Goal: Information Seeking & Learning: Learn about a topic

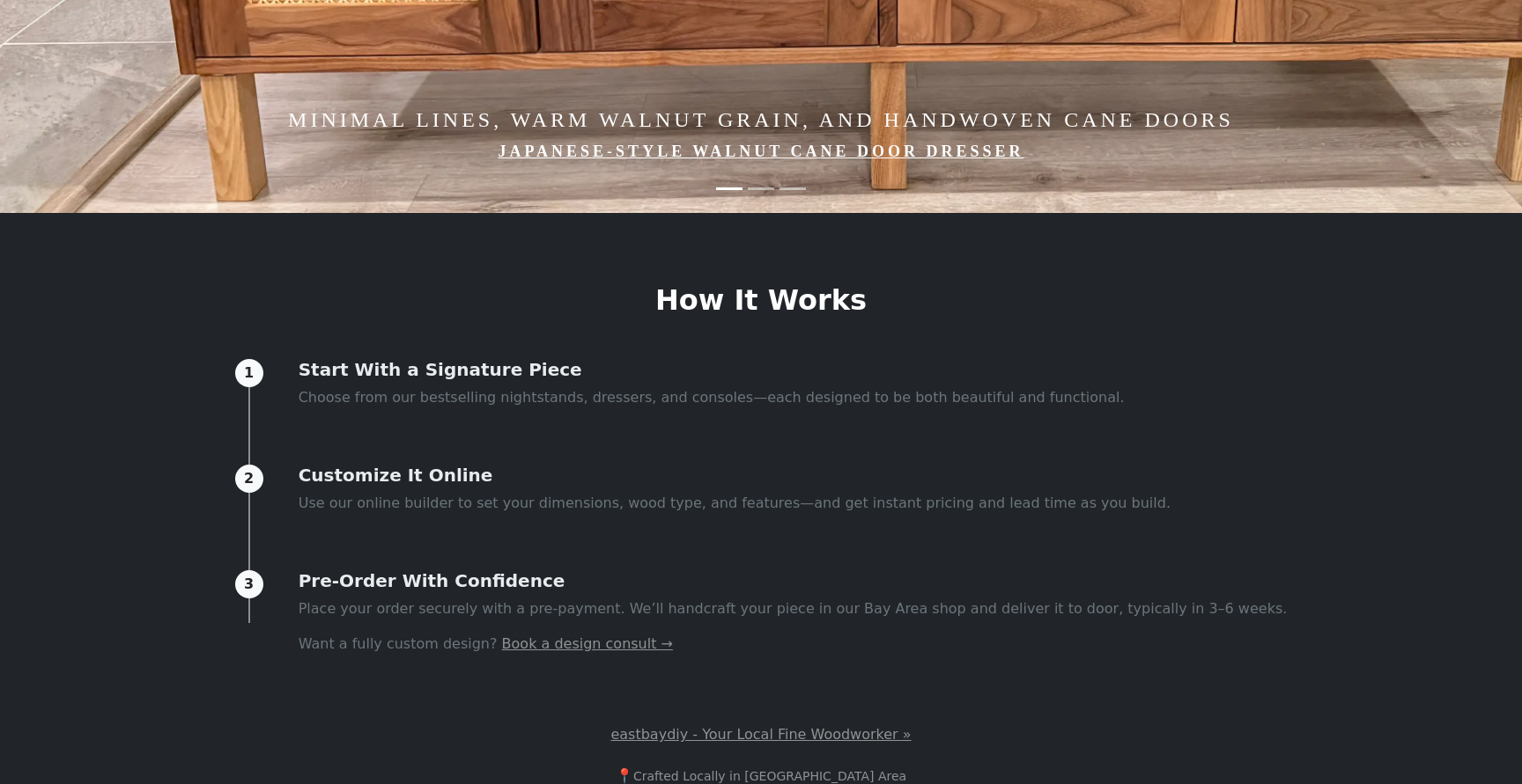
scroll to position [586, 0]
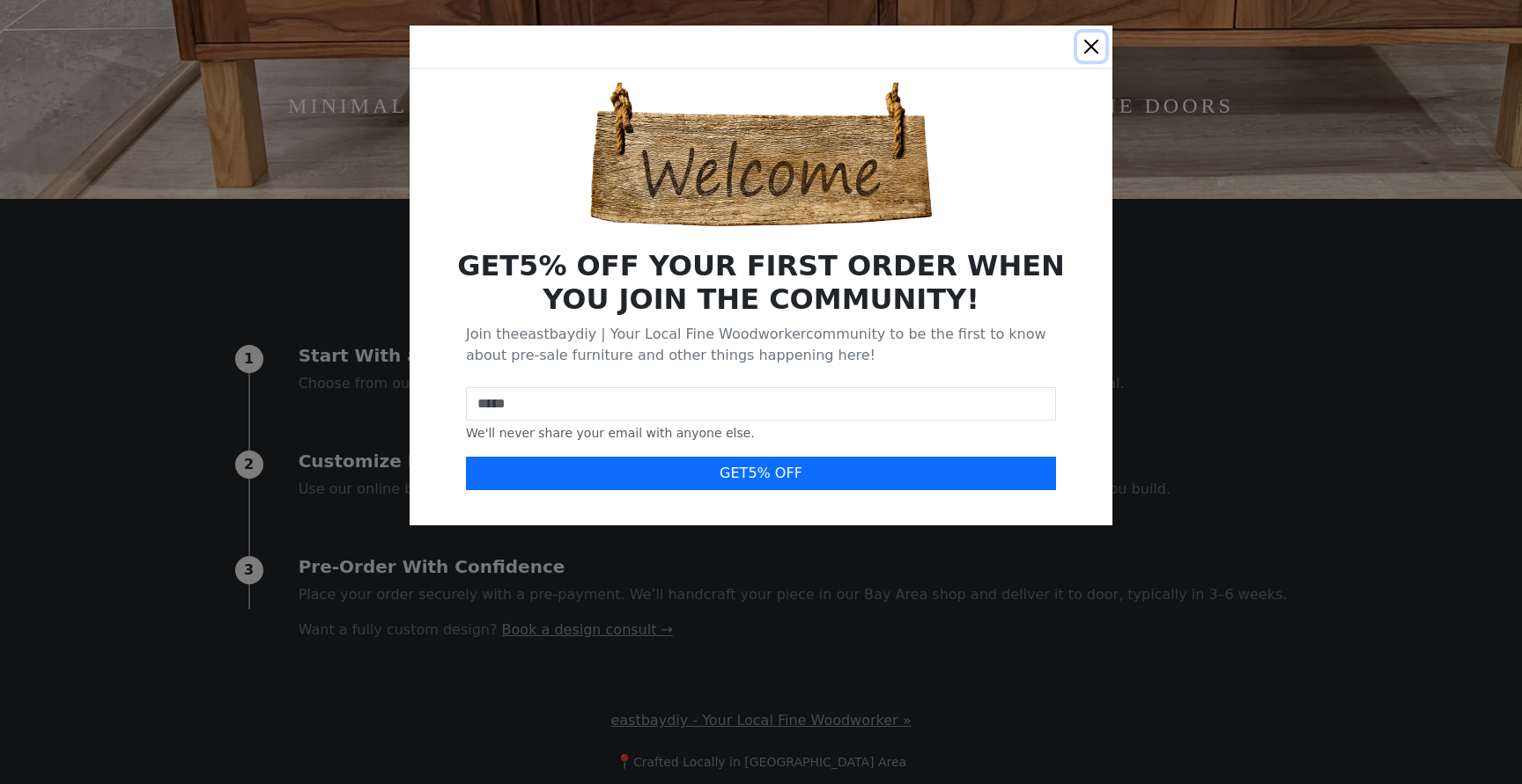
click at [1087, 44] on button "Close" at bounding box center [1091, 47] width 29 height 29
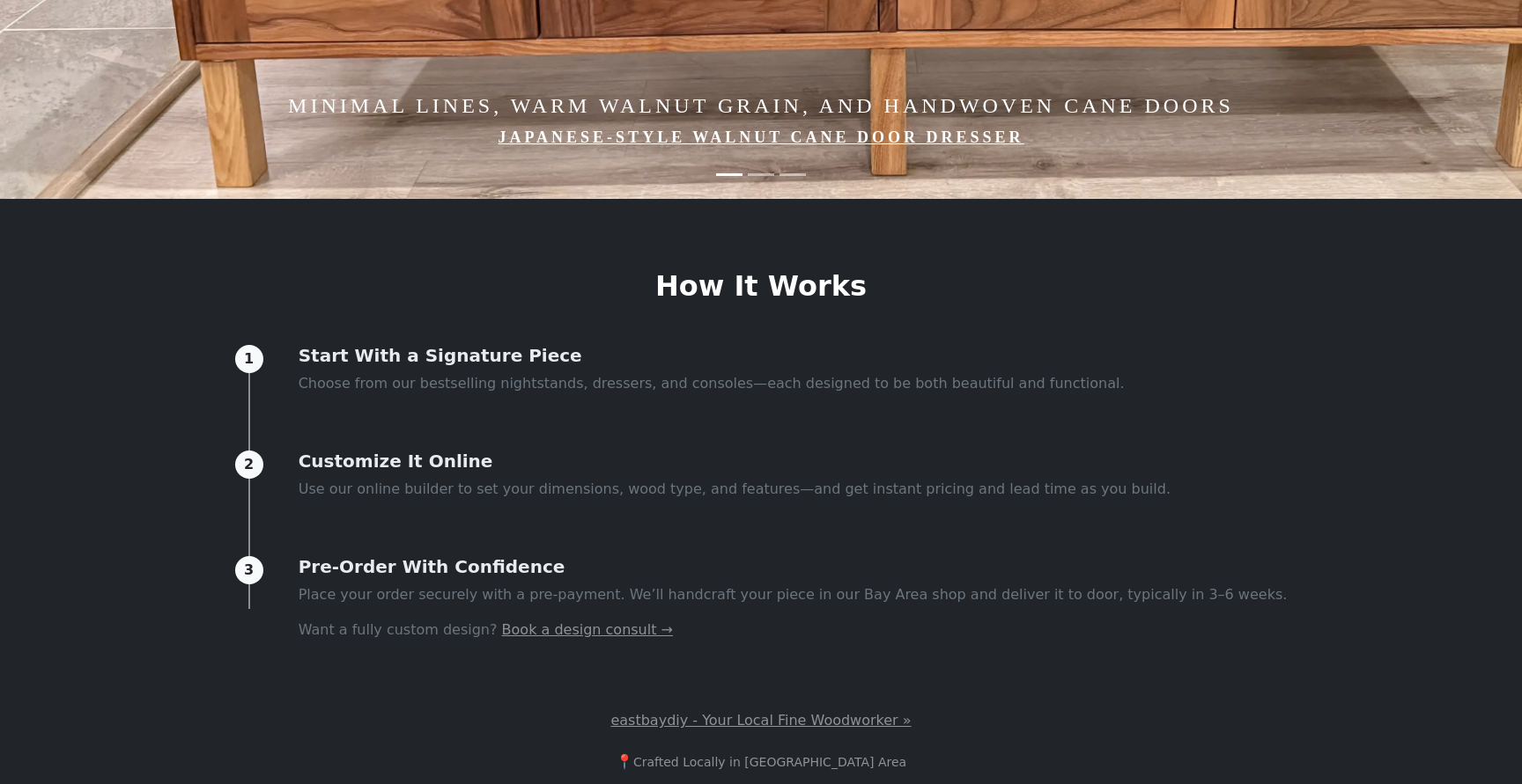
scroll to position [0, 0]
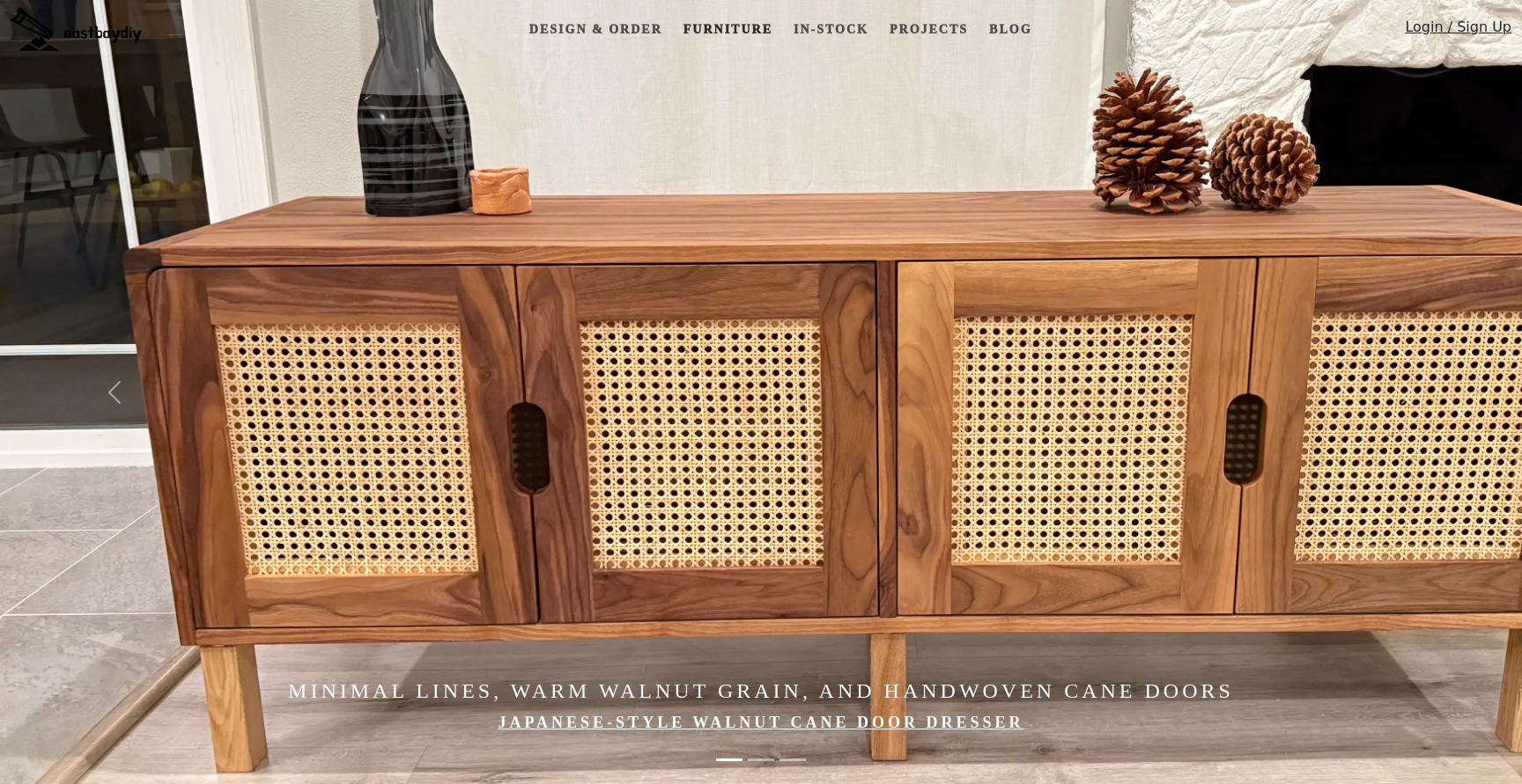
click at [709, 22] on link "Furniture" at bounding box center [728, 30] width 103 height 32
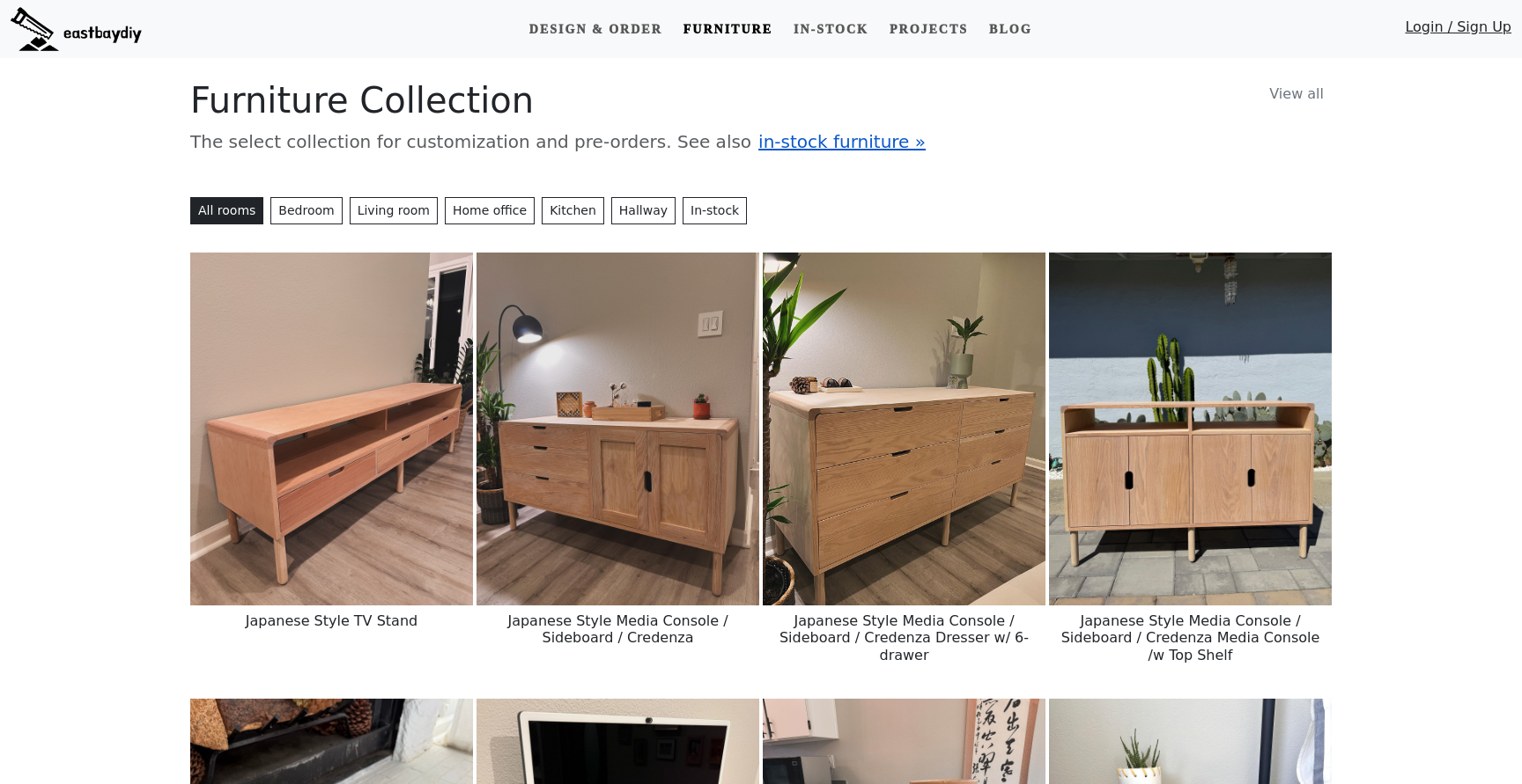
click at [768, 147] on span "in-stock furniture »" at bounding box center [842, 142] width 168 height 21
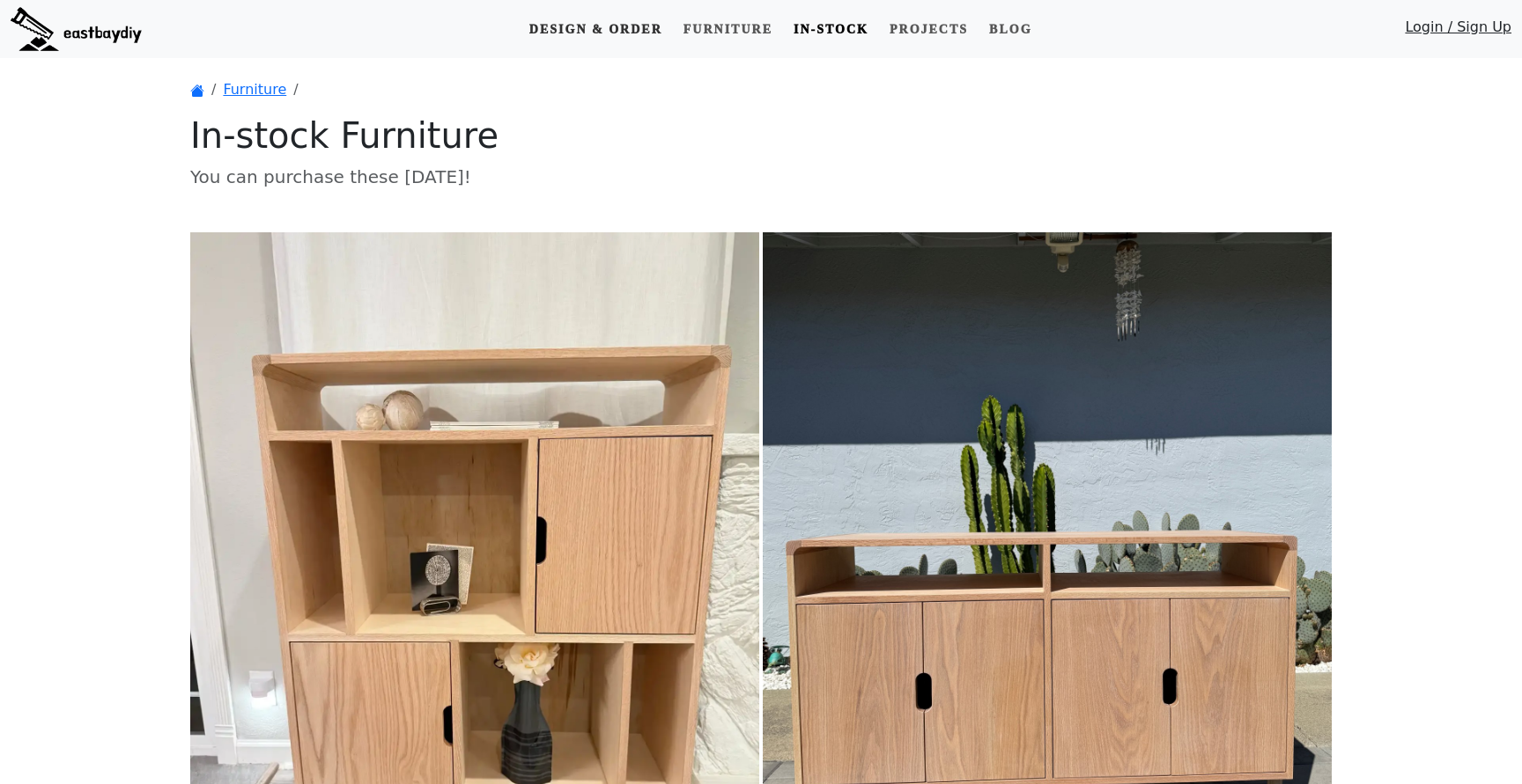
click at [634, 33] on link "Design & Order" at bounding box center [596, 30] width 147 height 32
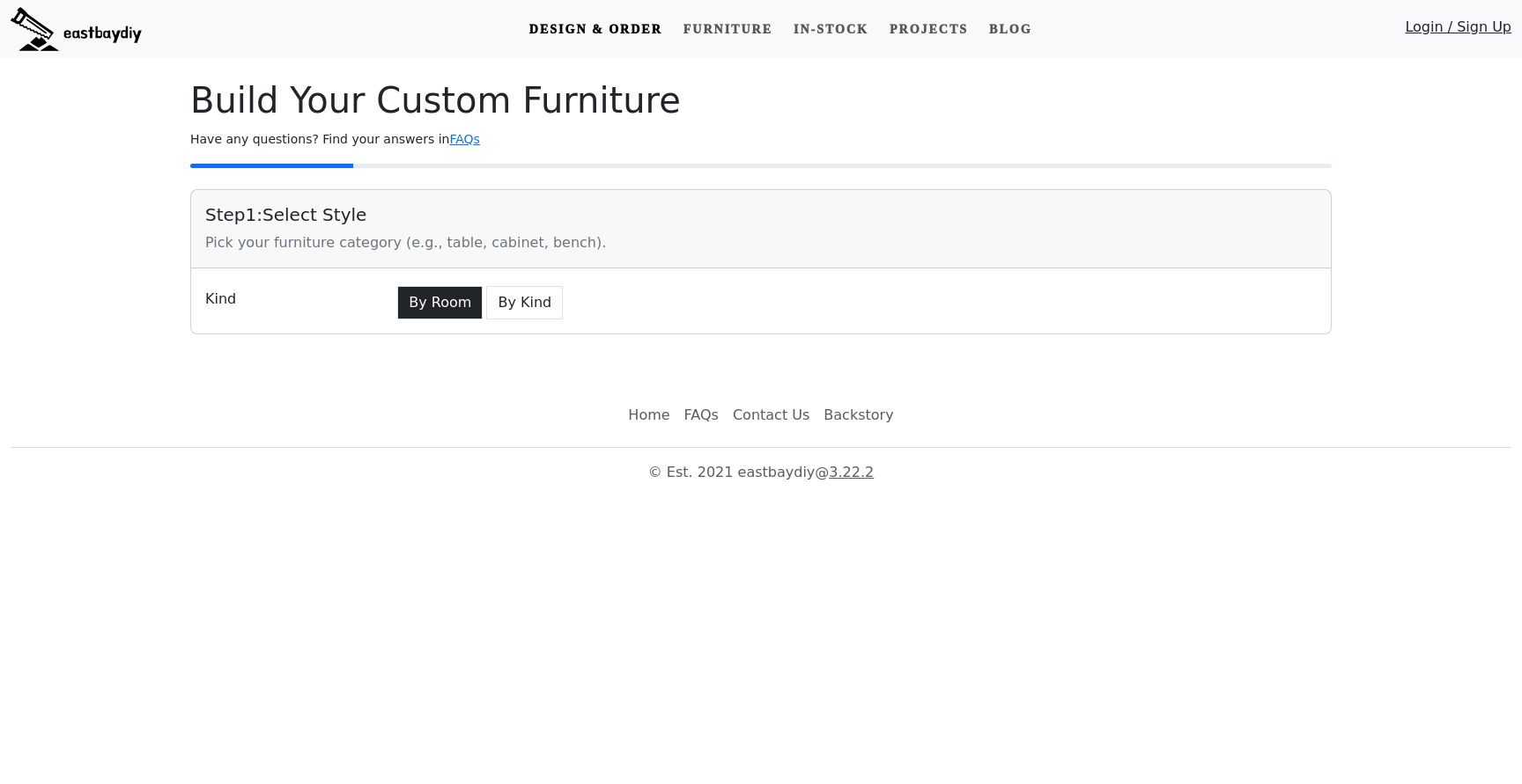
click at [457, 316] on button "By Room" at bounding box center [440, 302] width 86 height 33
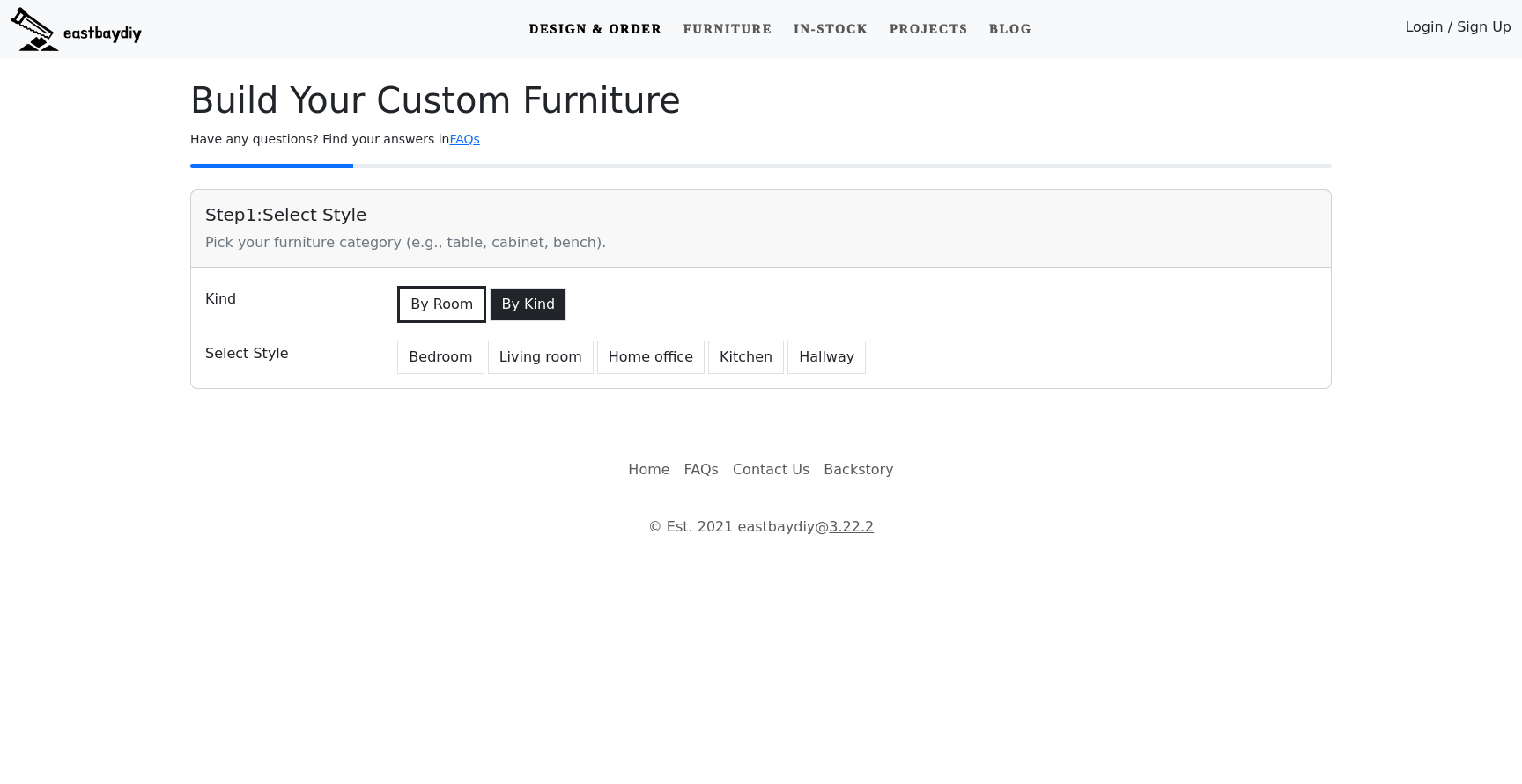
click at [537, 316] on button "By Kind" at bounding box center [528, 304] width 76 height 33
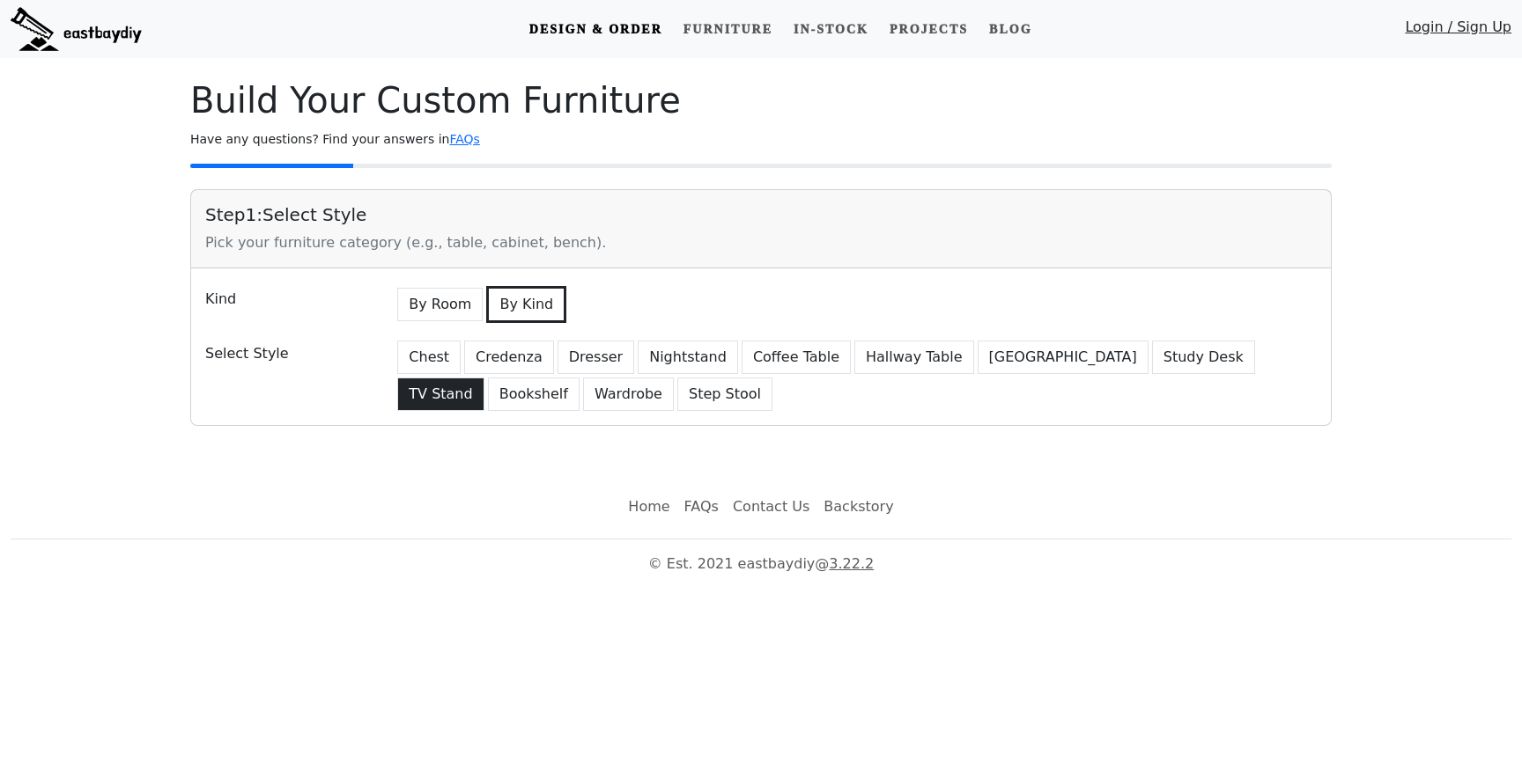
click at [483, 377] on button "TV Stand" at bounding box center [440, 393] width 87 height 33
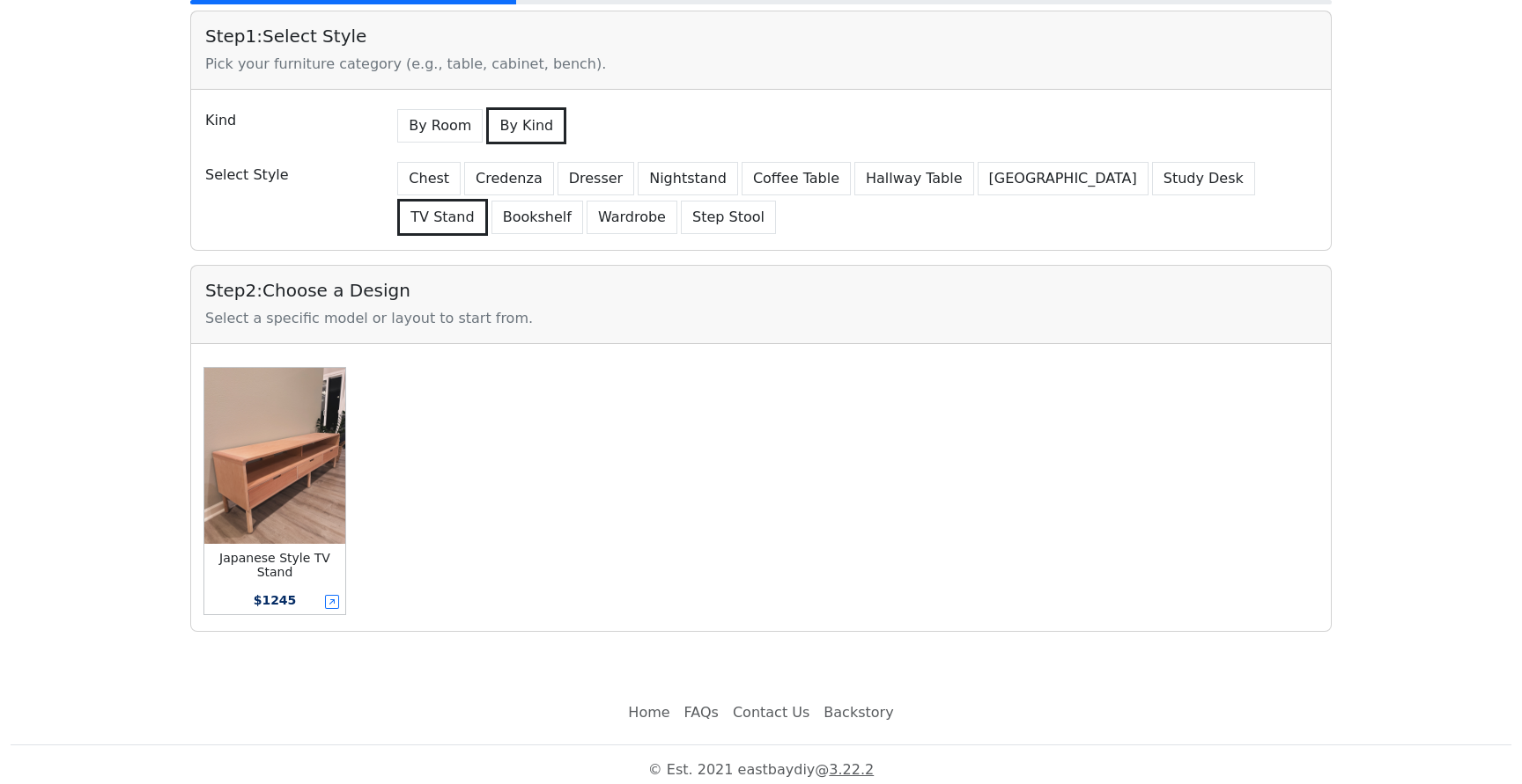
scroll to position [190, 0]
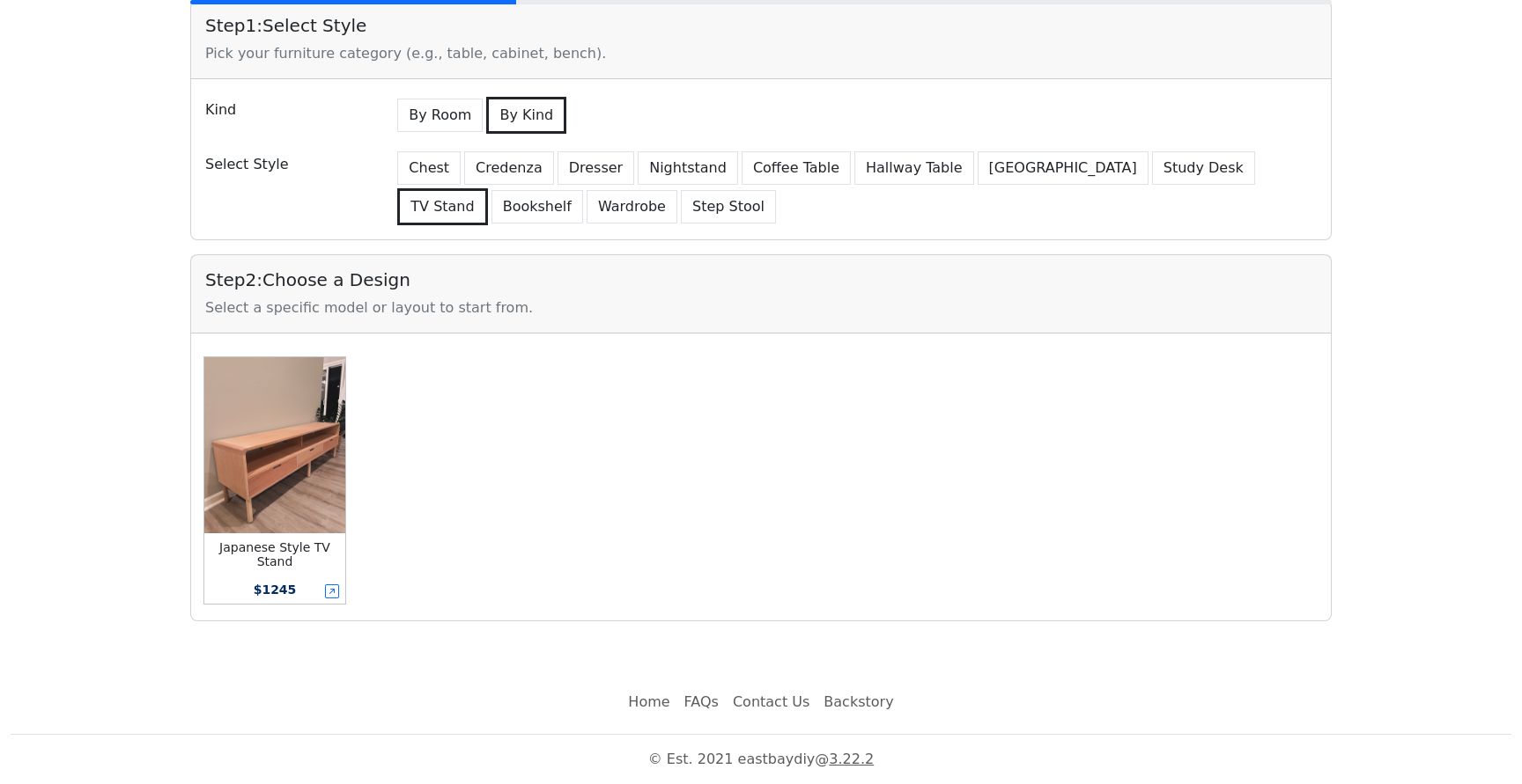
click at [293, 553] on small "Japanese Style TV Stand" at bounding box center [274, 554] width 111 height 29
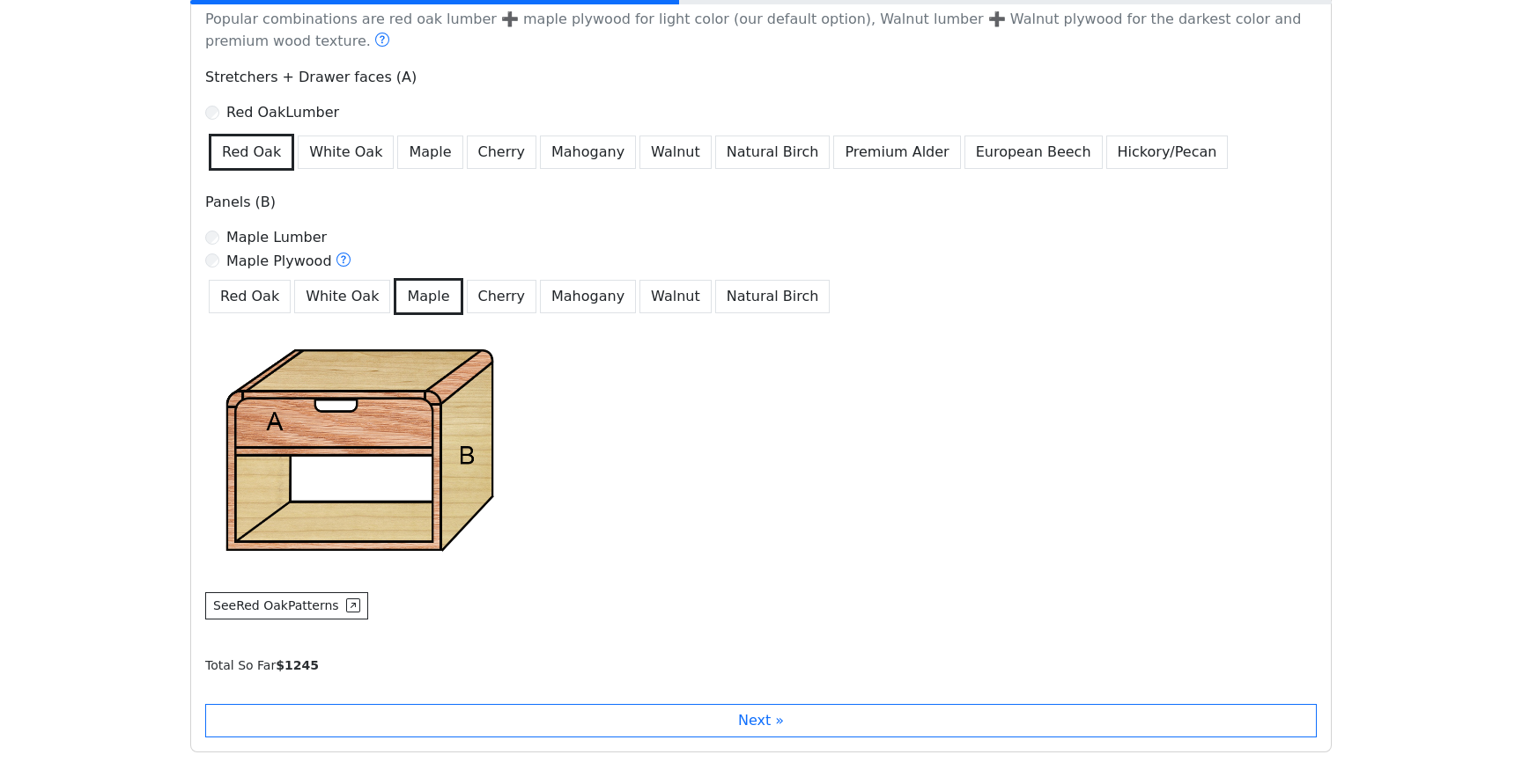
scroll to position [701, 0]
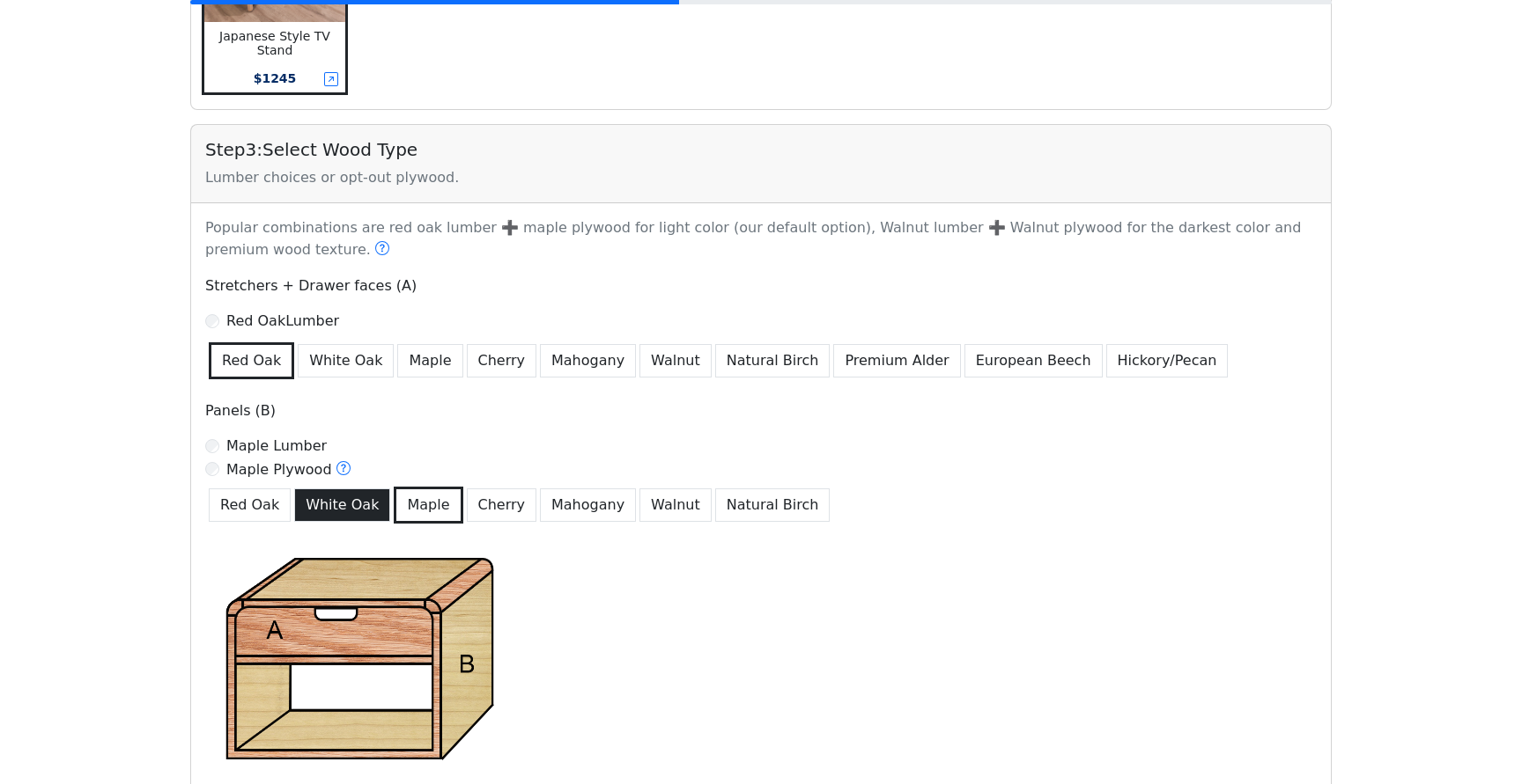
click at [323, 494] on button "White Oak" at bounding box center [342, 505] width 96 height 33
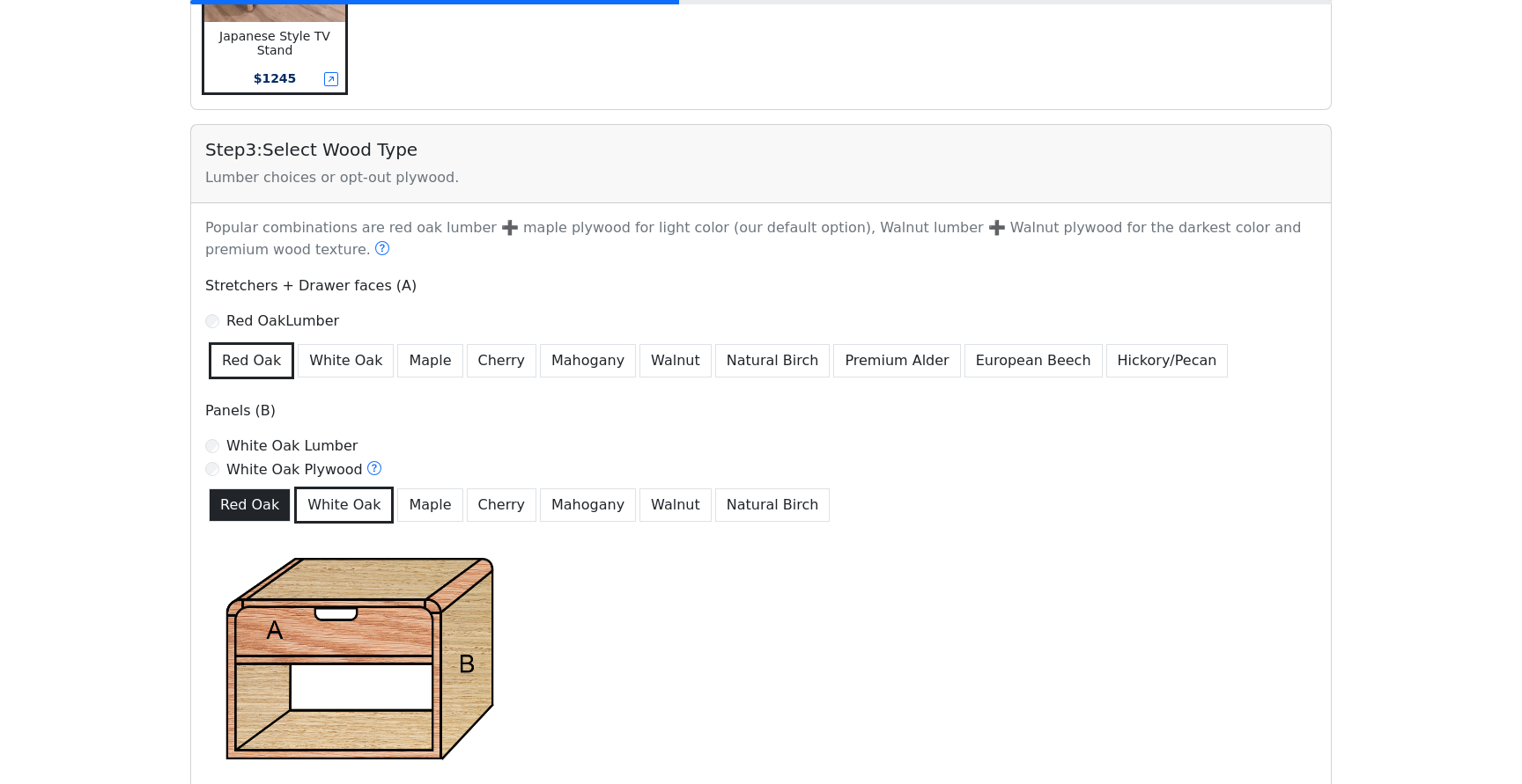
click at [240, 506] on button "Red Oak" at bounding box center [250, 505] width 82 height 33
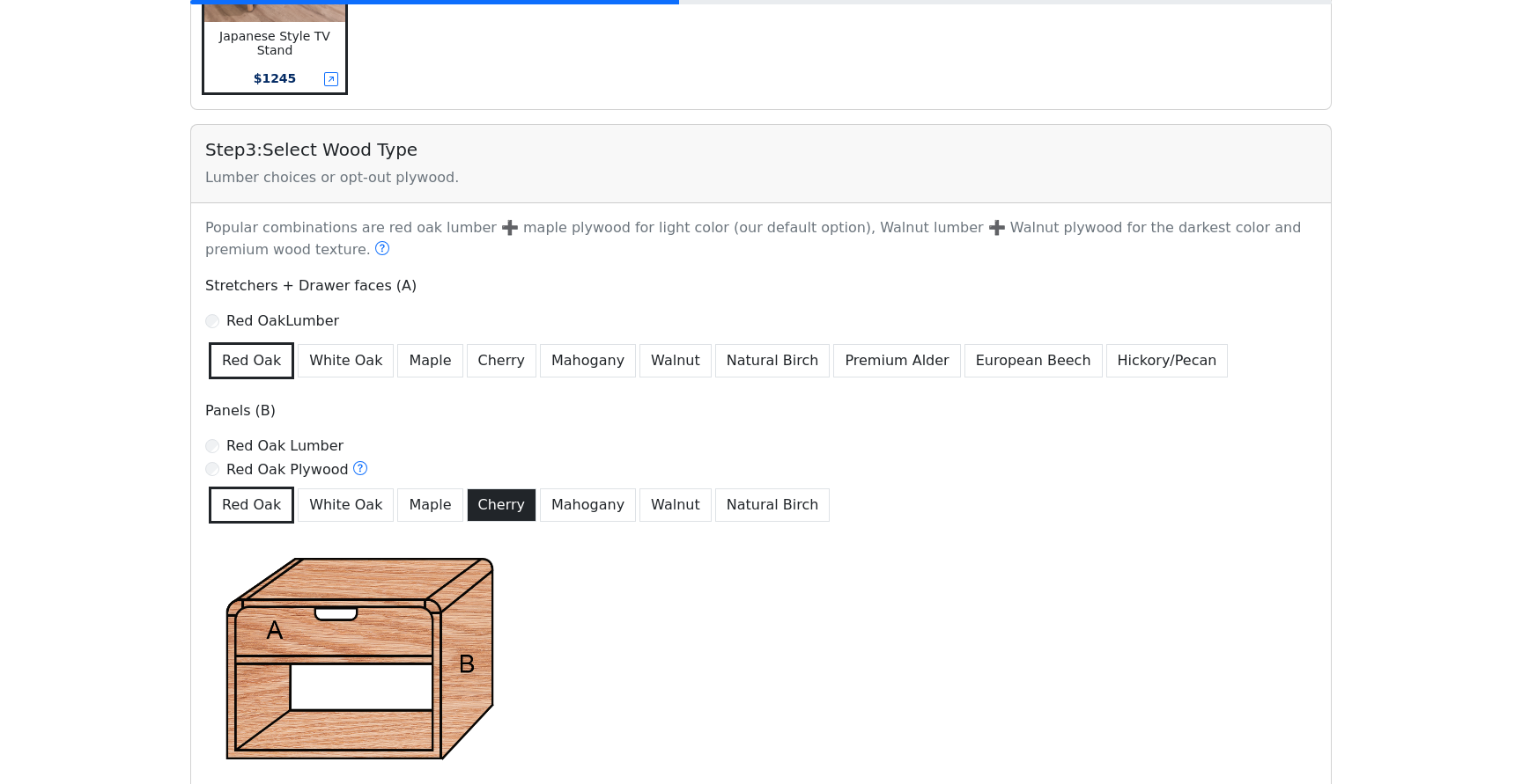
click at [467, 499] on button "Cherry" at bounding box center [502, 505] width 71 height 33
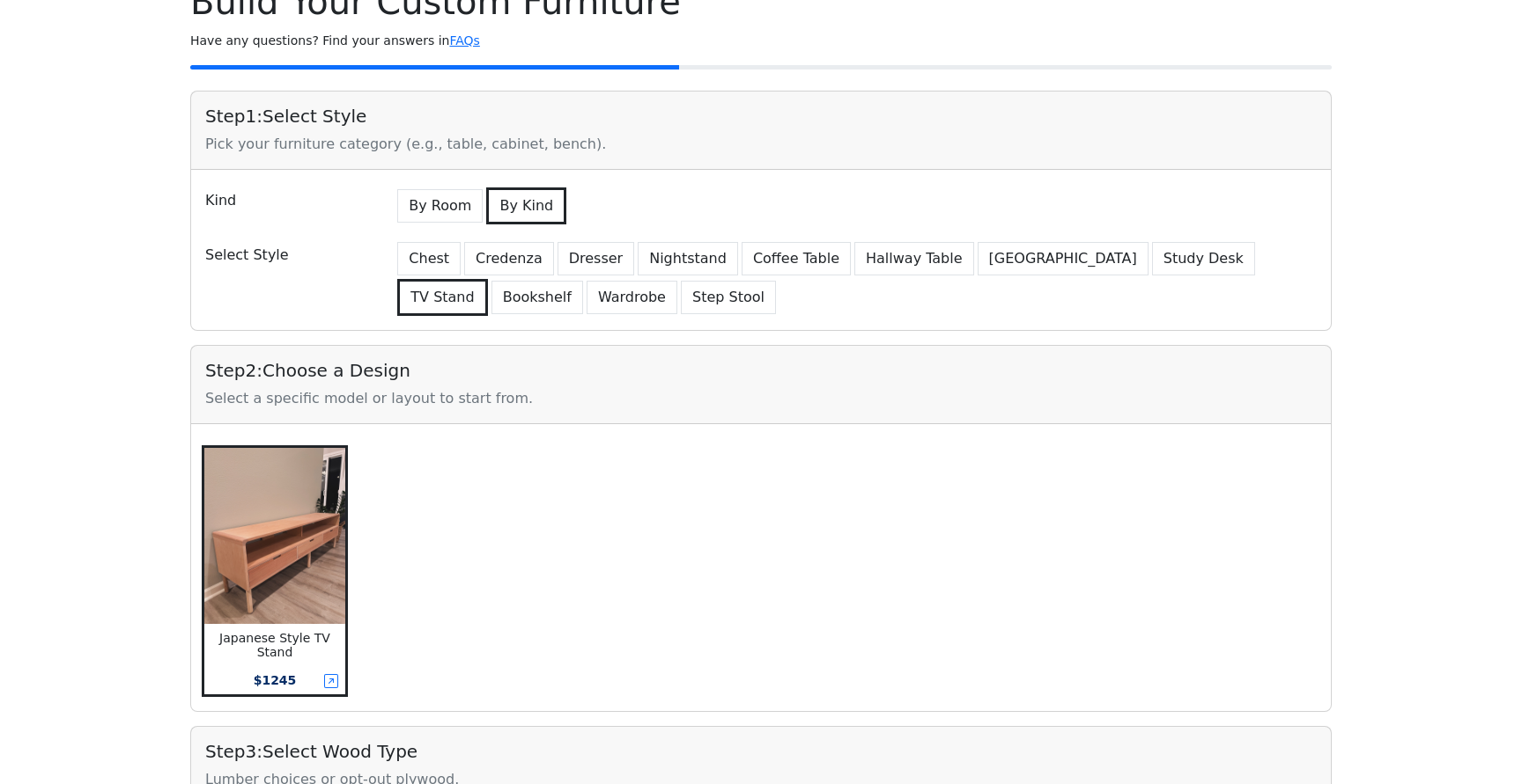
scroll to position [0, 0]
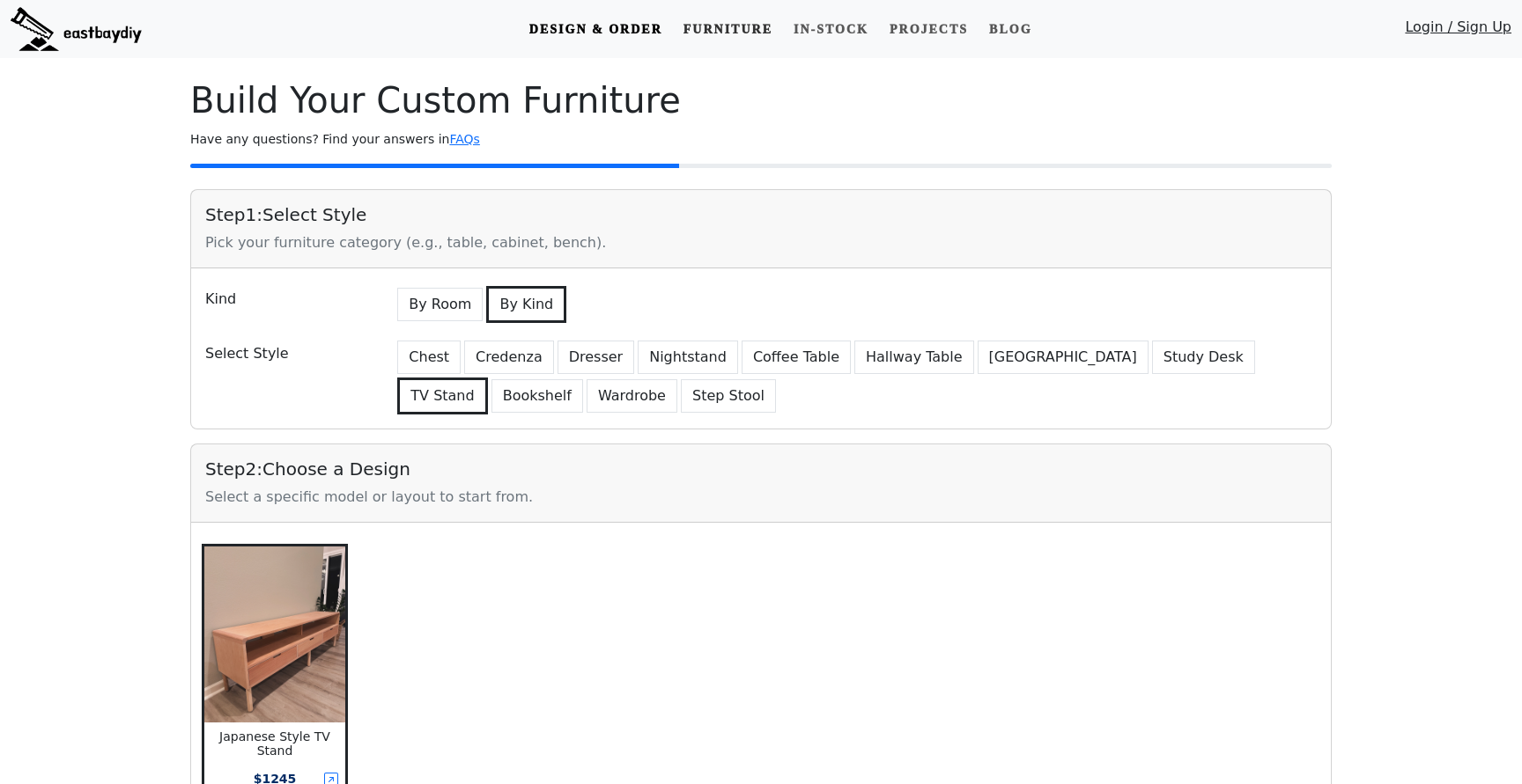
click at [723, 25] on link "Furniture" at bounding box center [728, 30] width 103 height 32
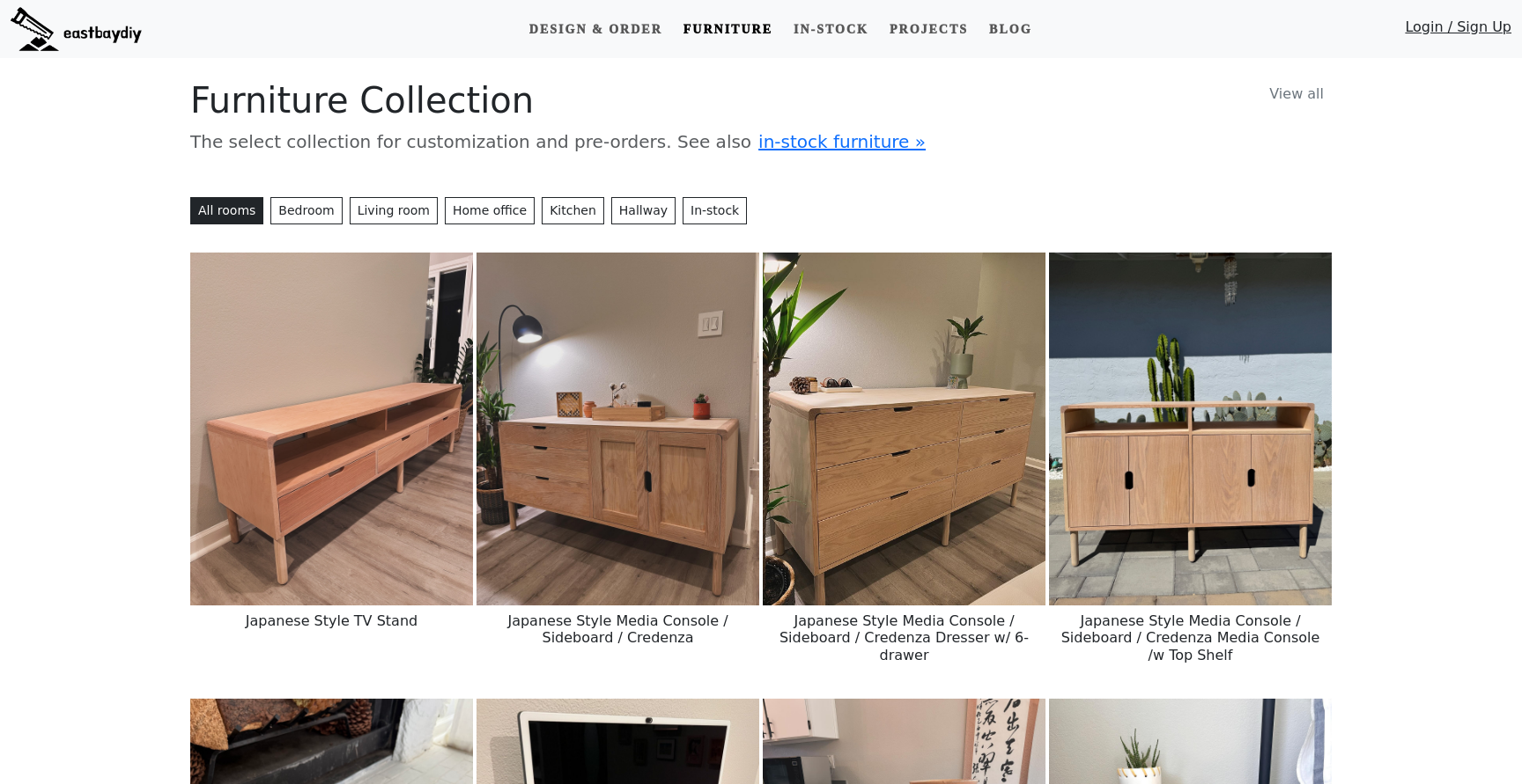
click at [316, 457] on img at bounding box center [332, 429] width 283 height 353
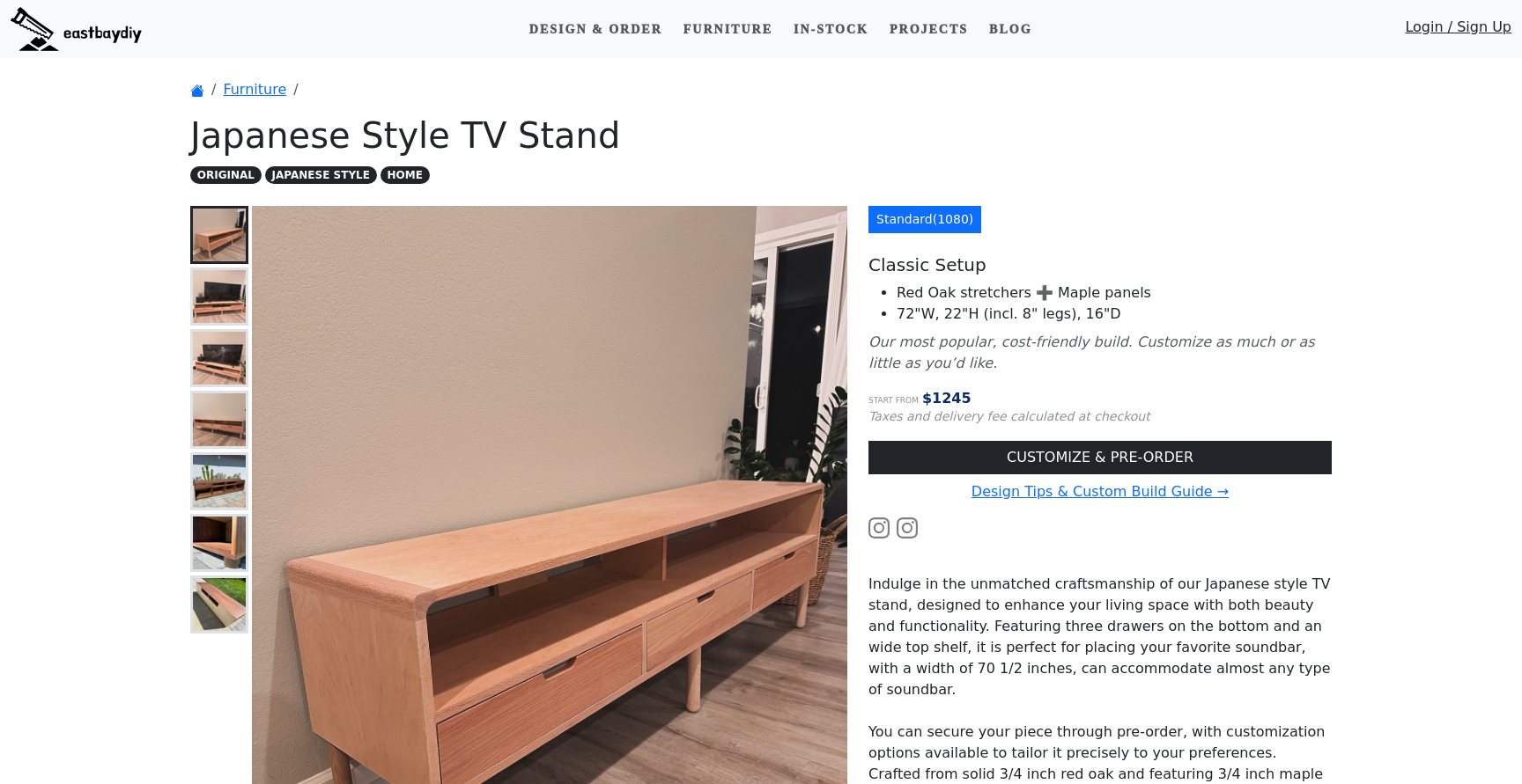
click at [230, 291] on img at bounding box center [218, 296] width 52 height 52
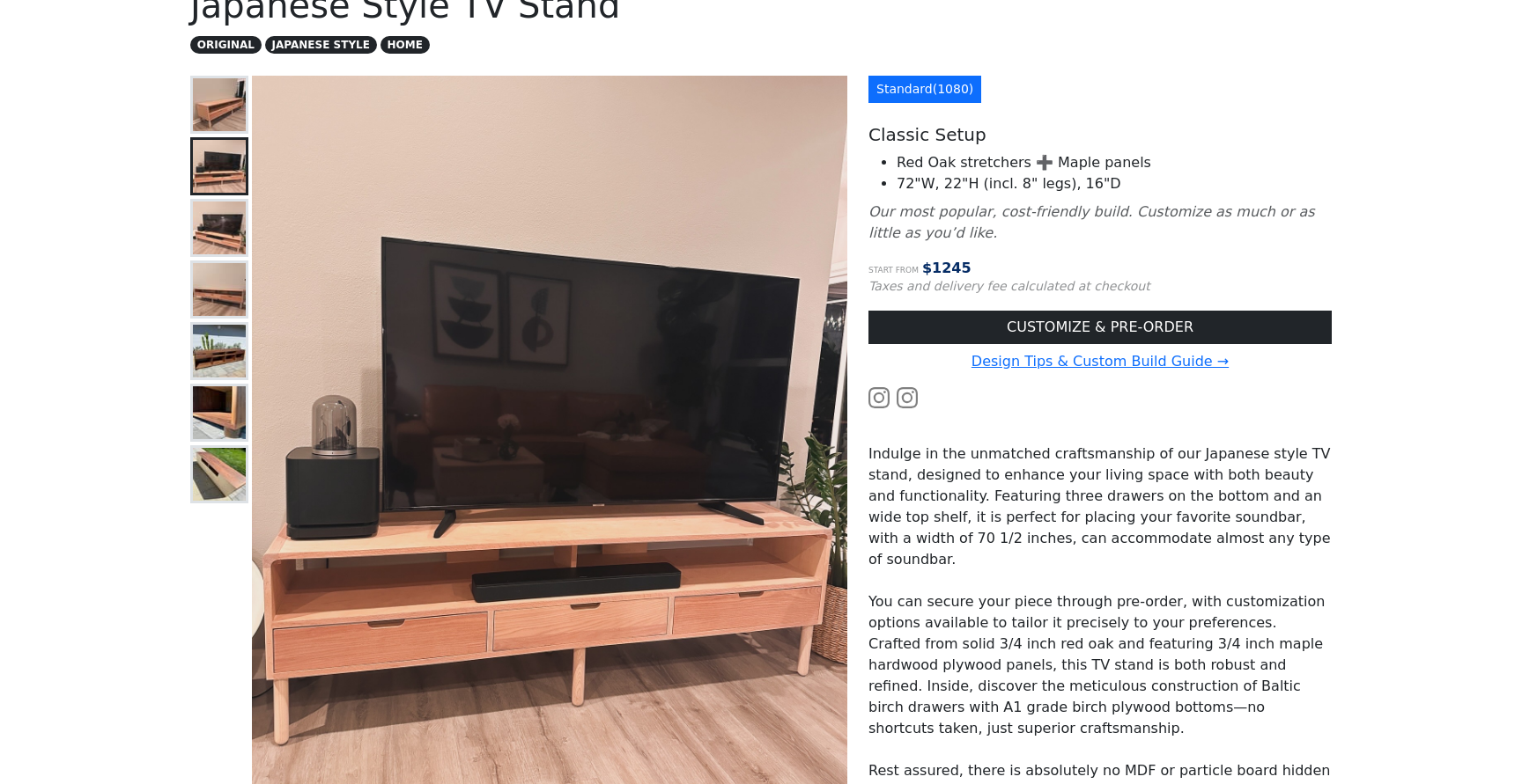
scroll to position [129, 0]
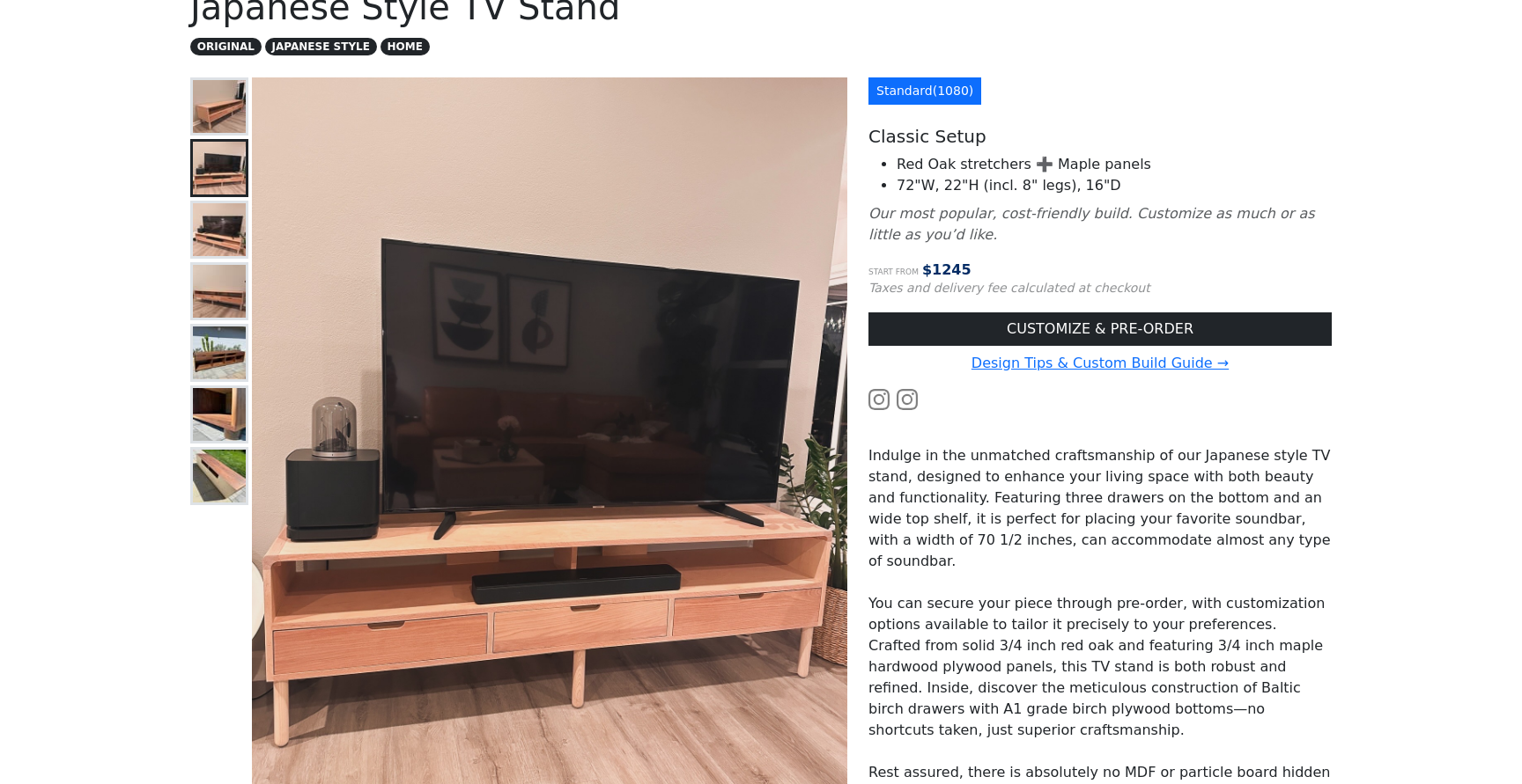
click at [229, 278] on img at bounding box center [218, 291] width 52 height 52
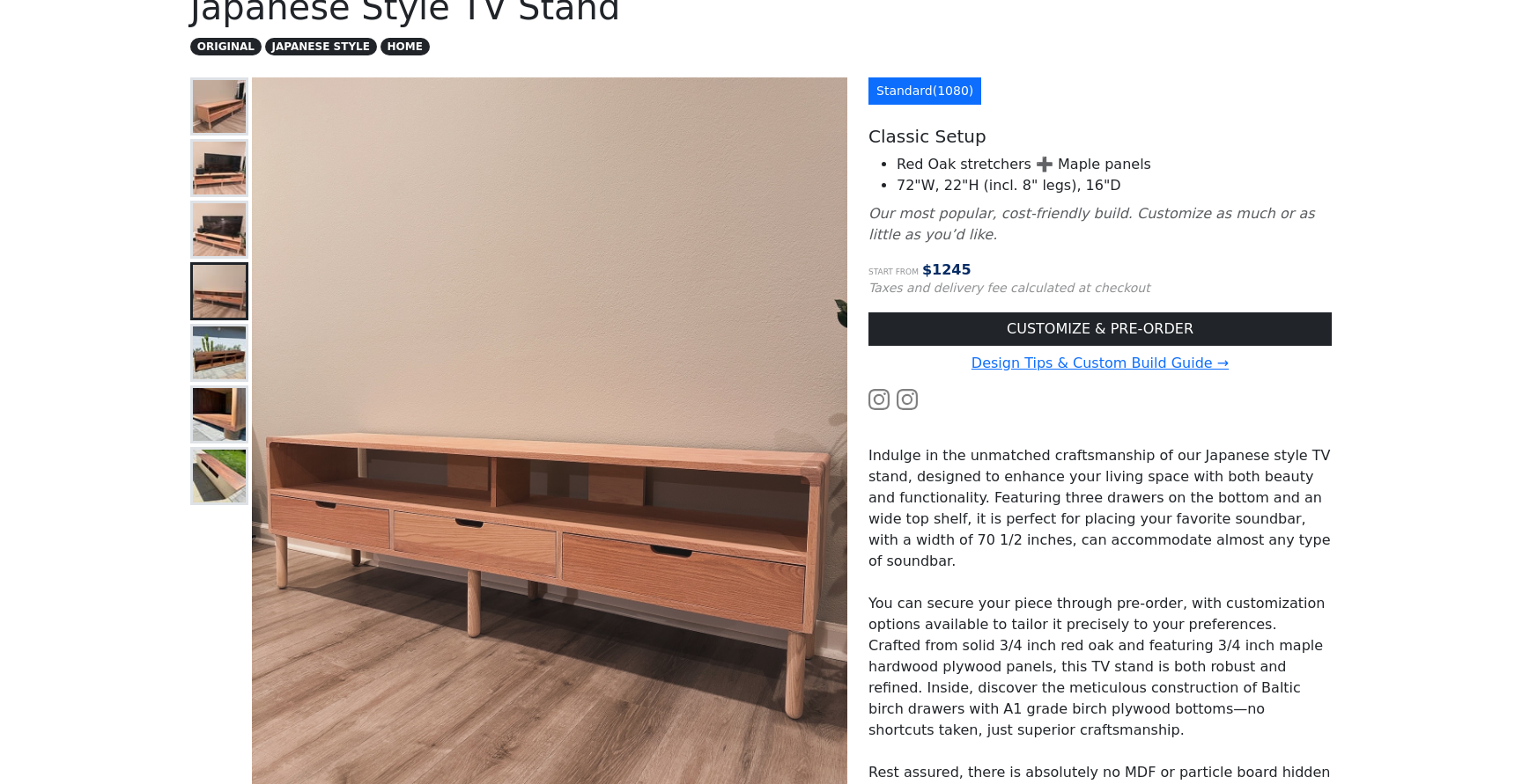
click at [224, 246] on img at bounding box center [218, 229] width 52 height 52
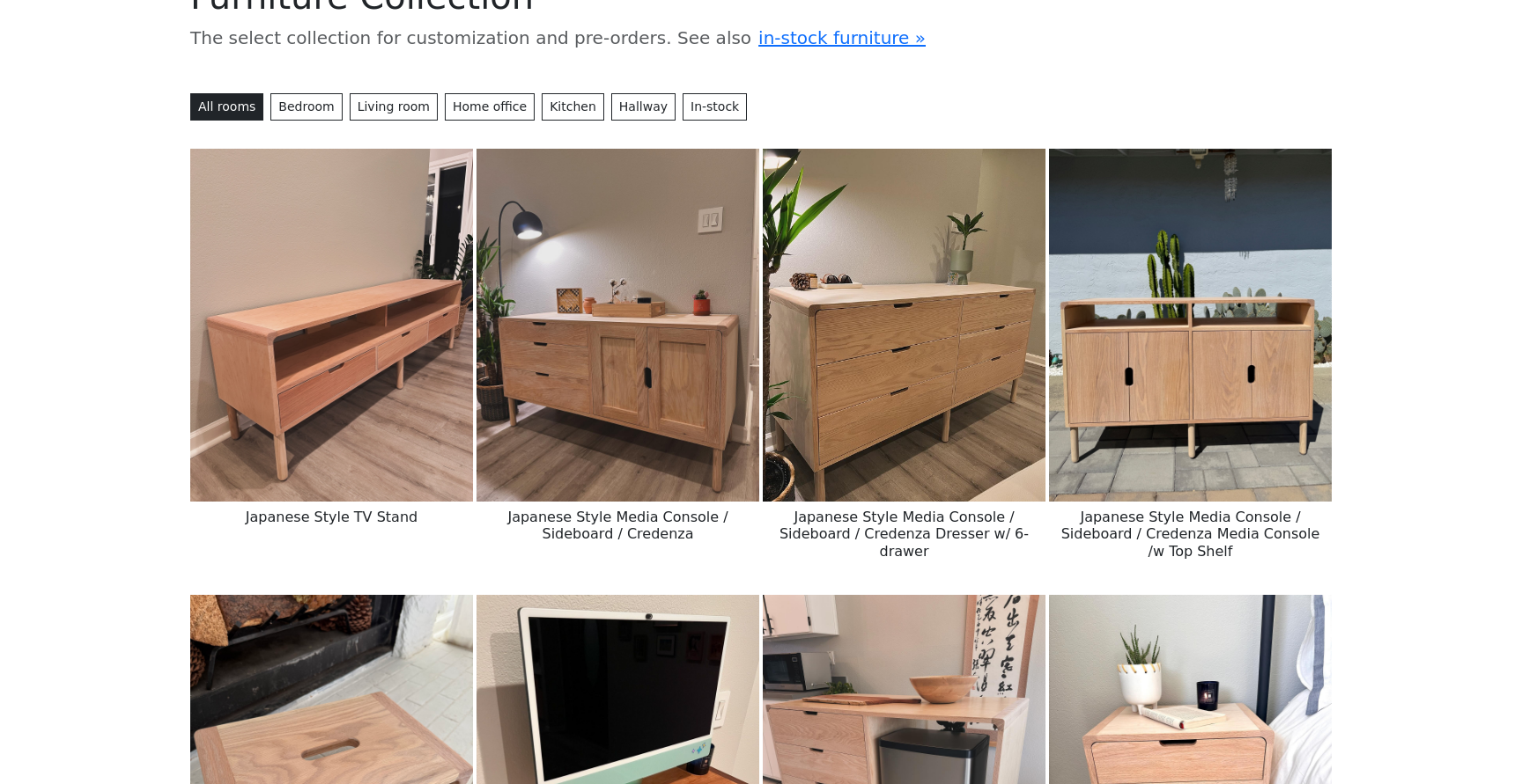
scroll to position [110, 0]
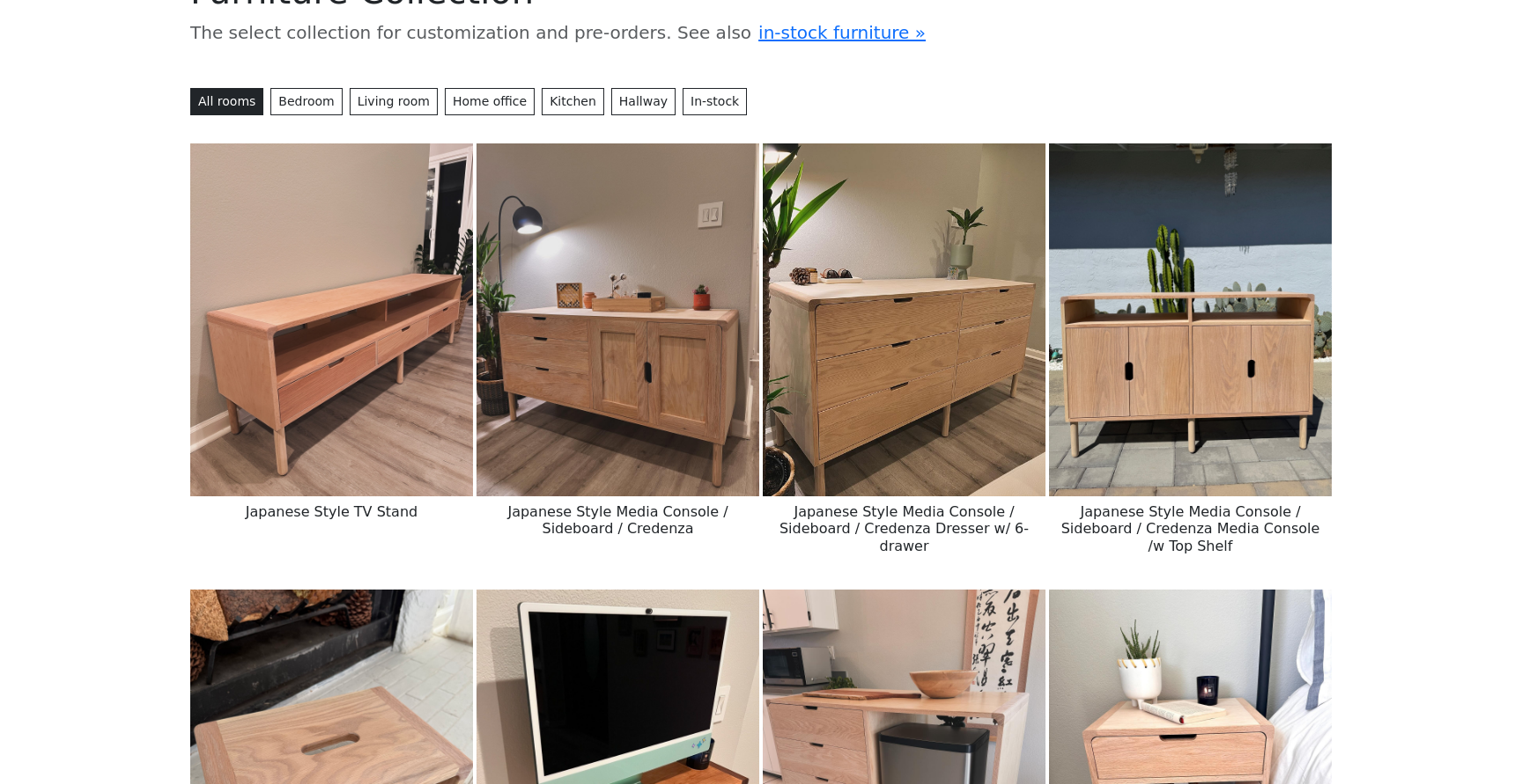
click at [328, 425] on img at bounding box center [332, 320] width 283 height 353
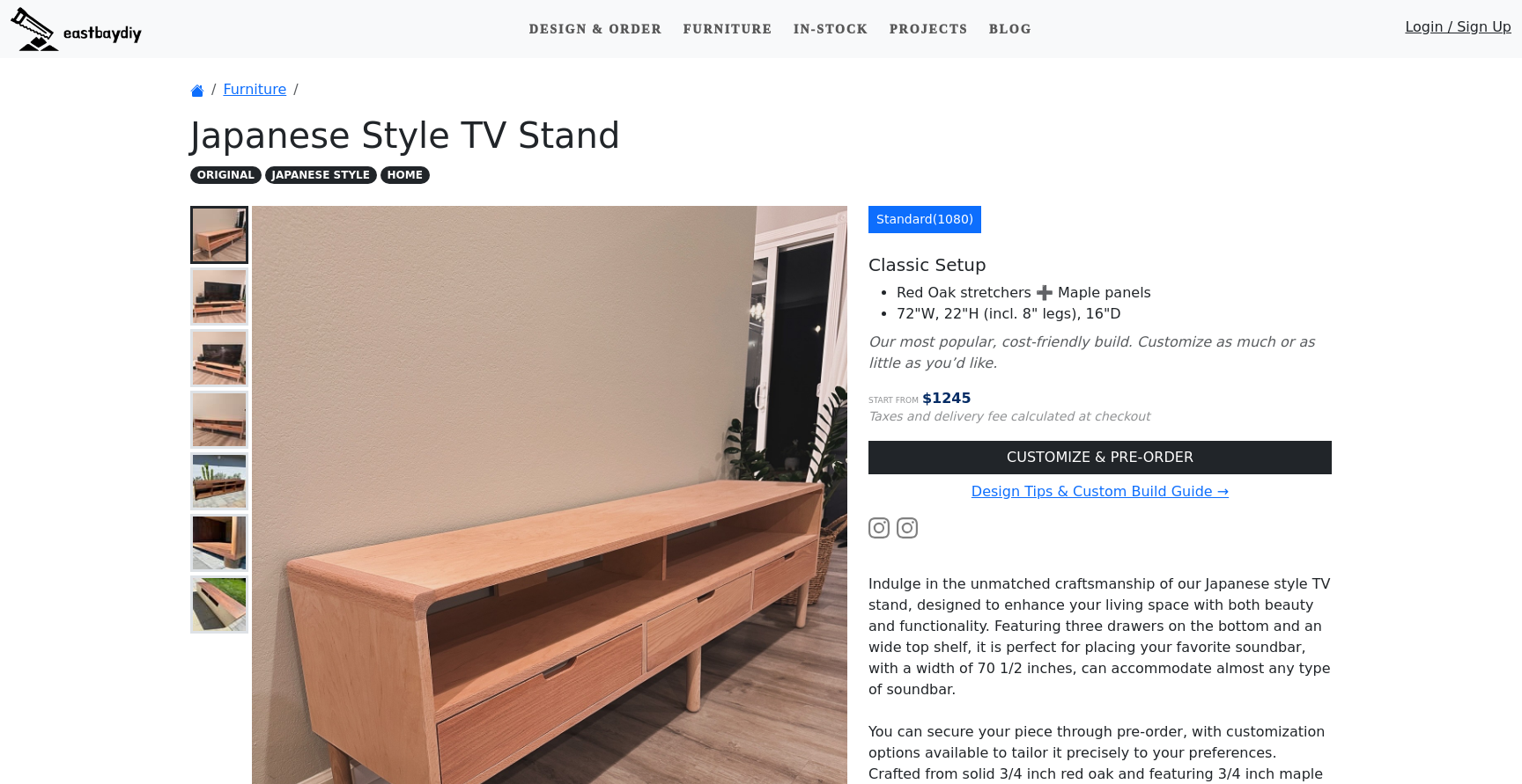
click at [228, 327] on div at bounding box center [219, 613] width 58 height 814
click at [221, 296] on img at bounding box center [218, 296] width 52 height 52
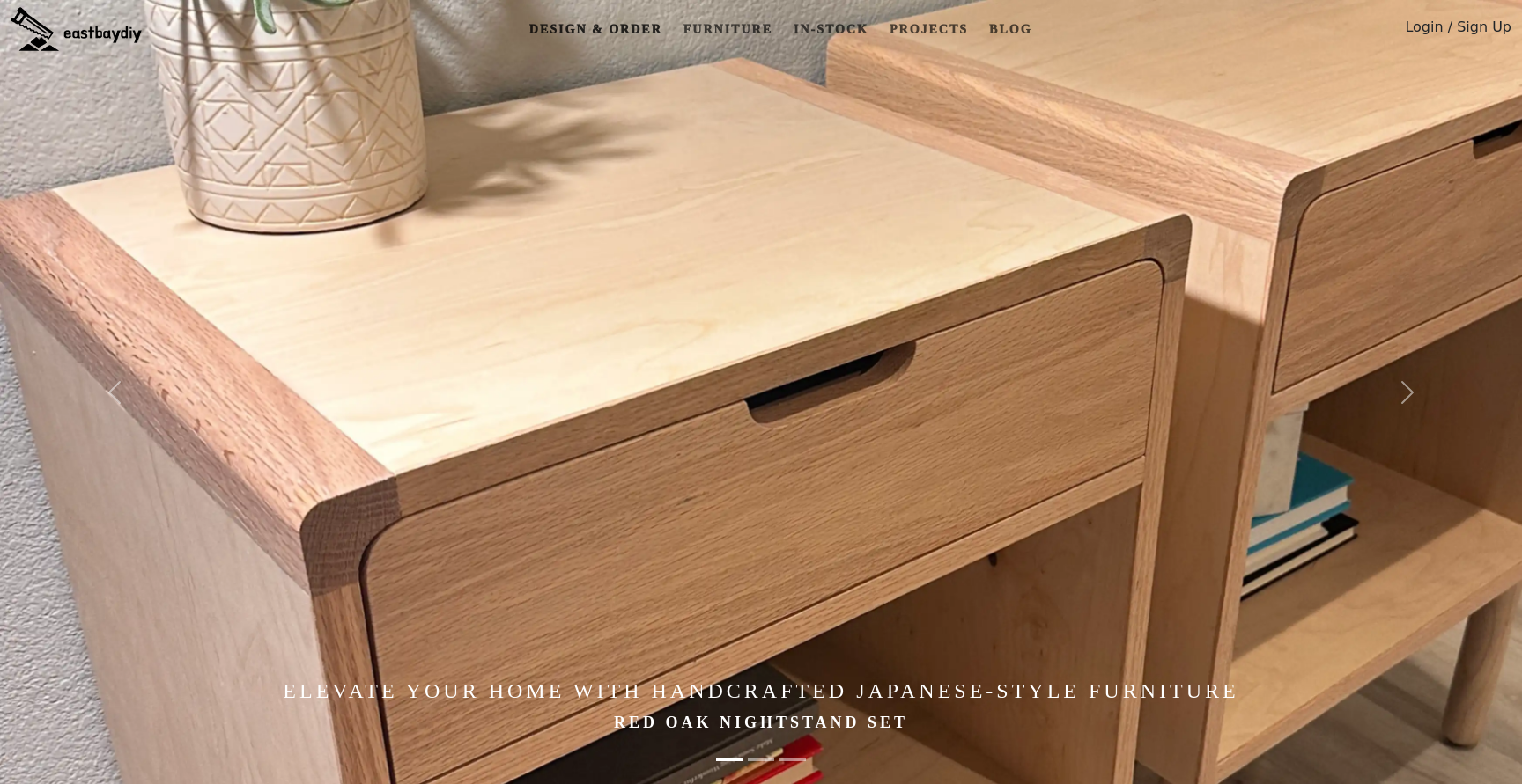
click at [592, 29] on link "Design & Order" at bounding box center [596, 30] width 147 height 32
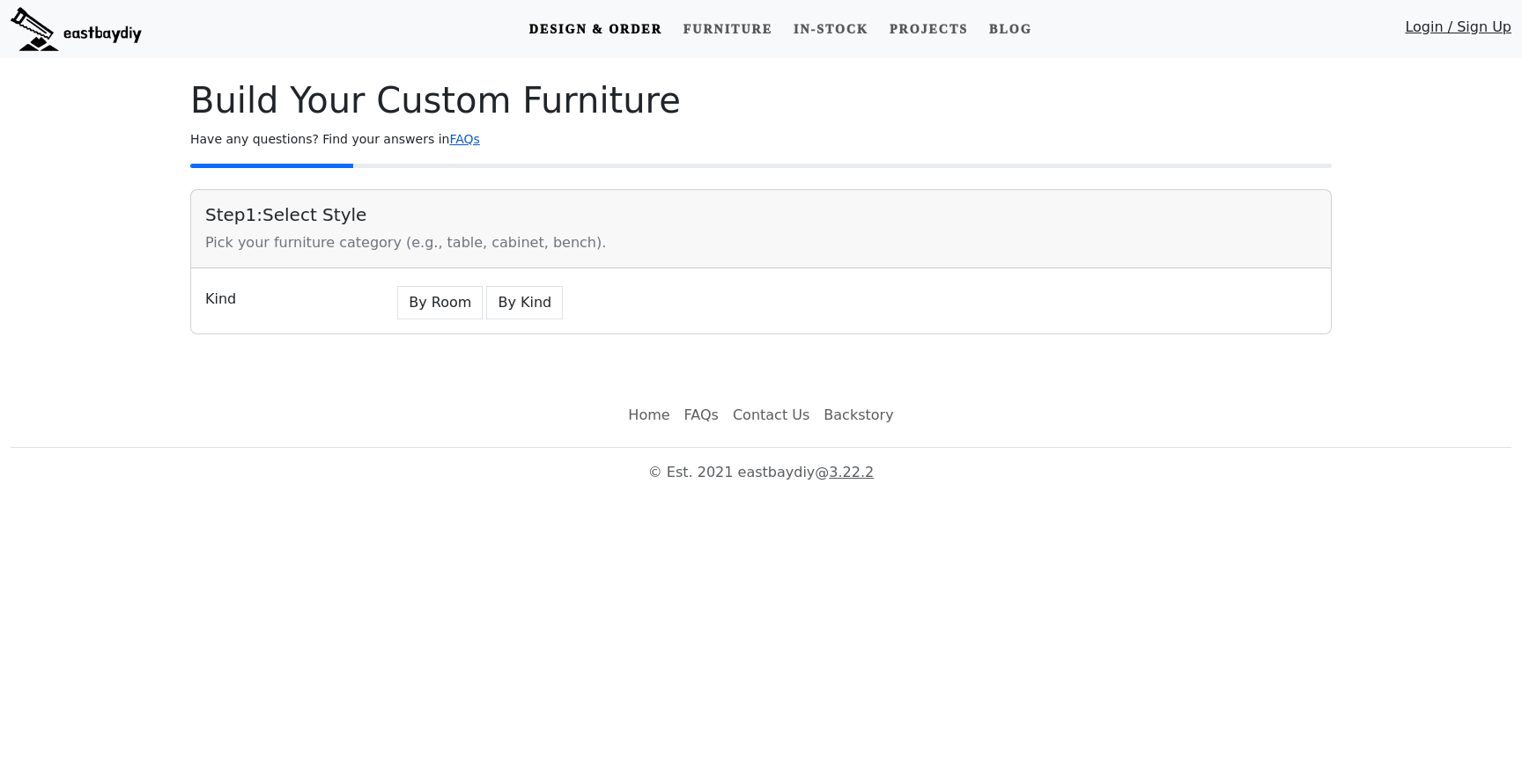
click at [449, 134] on link "FAQs" at bounding box center [463, 139] width 30 height 14
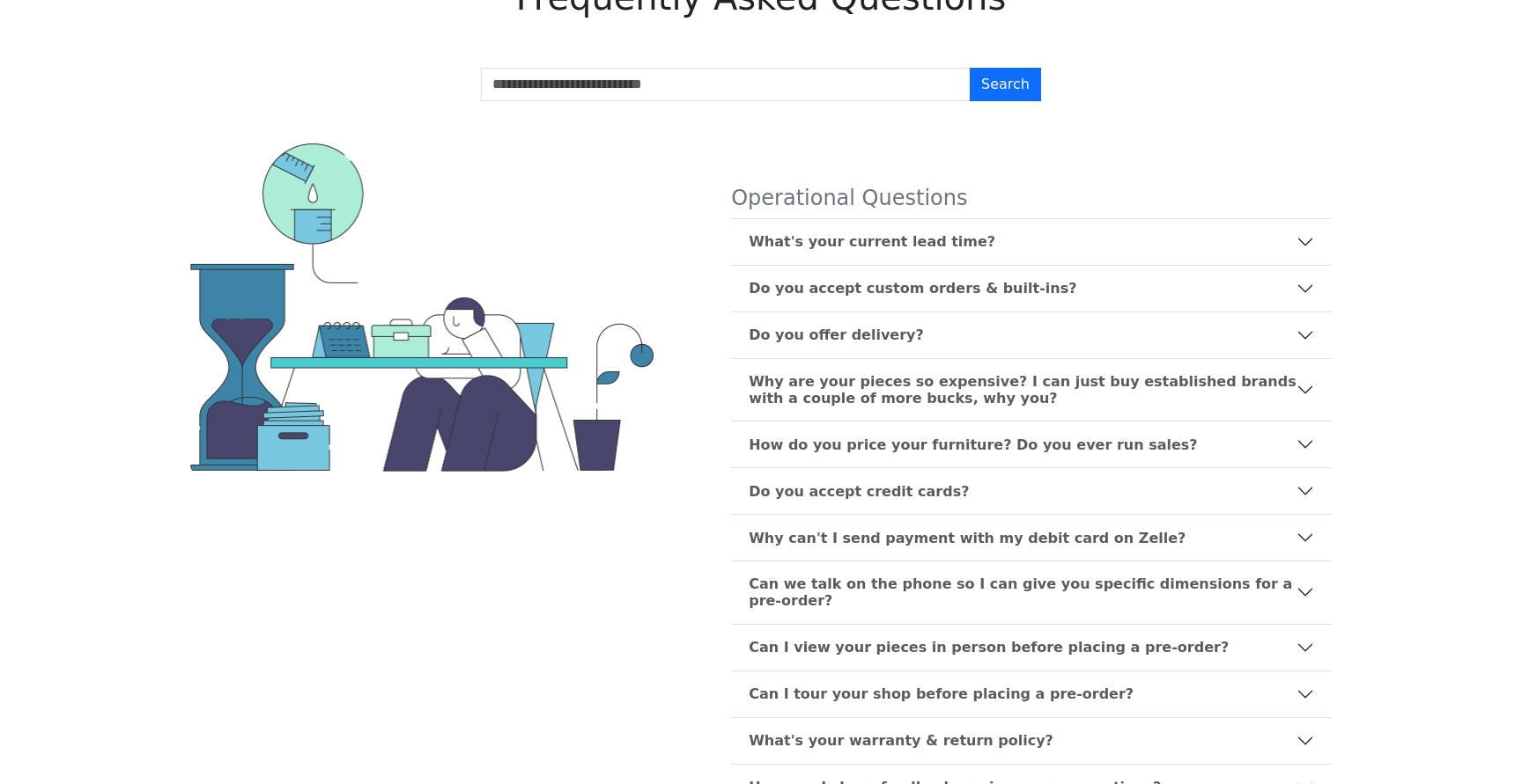
scroll to position [106, 0]
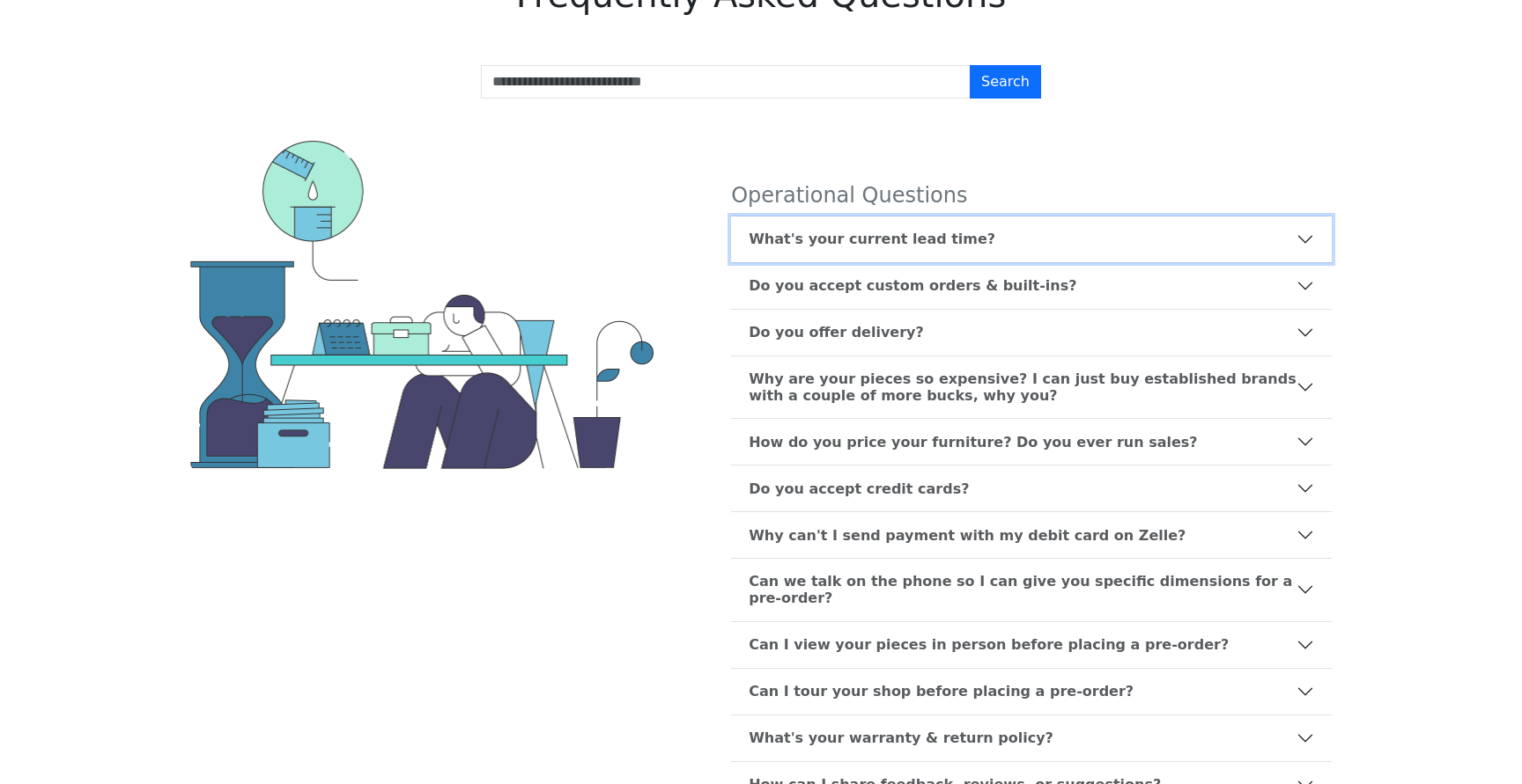
click at [947, 244] on b "What's your current lead time?" at bounding box center [872, 239] width 247 height 17
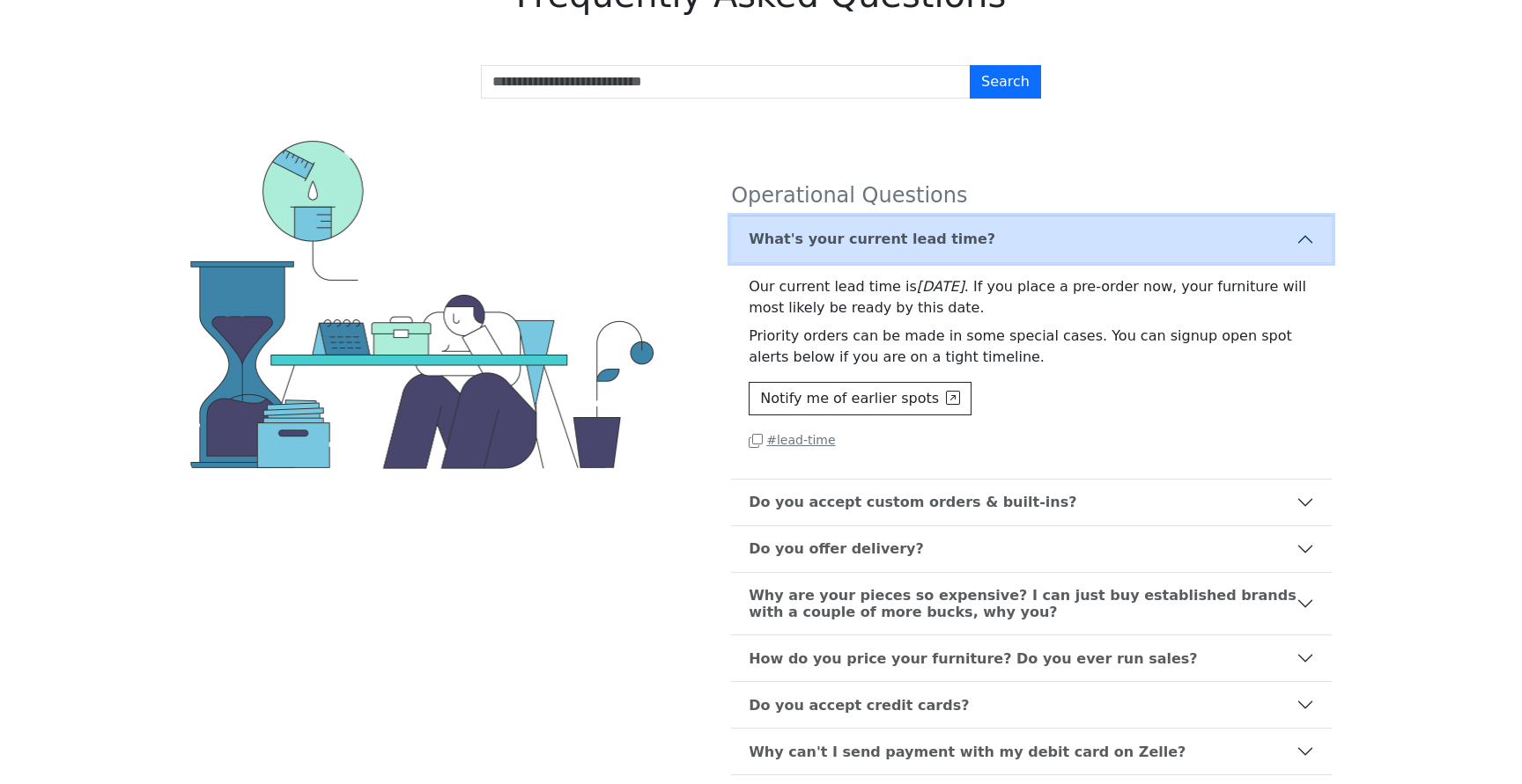
click at [990, 233] on button "What's your current lead time?" at bounding box center [1031, 239] width 600 height 46
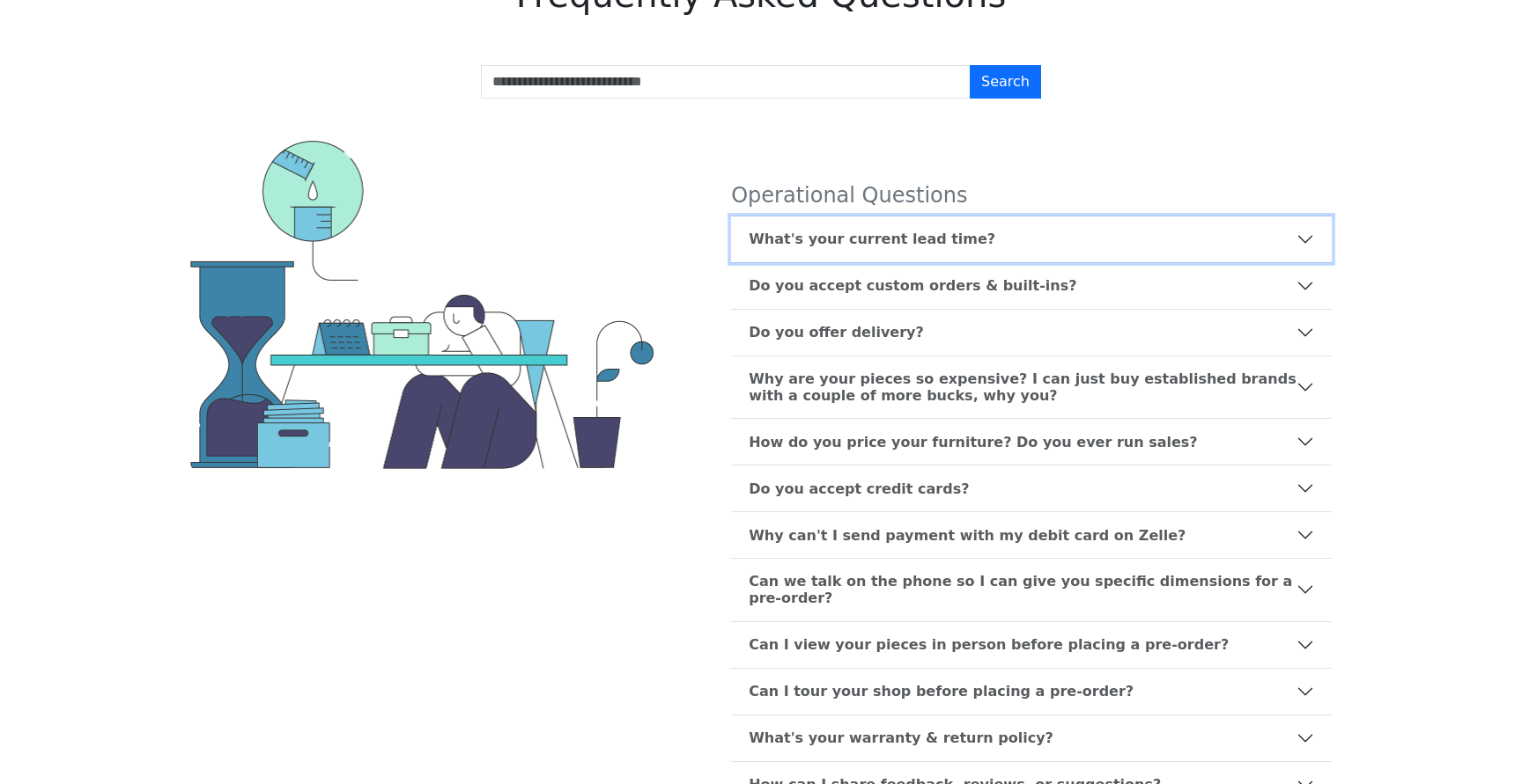
click at [990, 233] on button "What's your current lead time?" at bounding box center [1031, 239] width 600 height 46
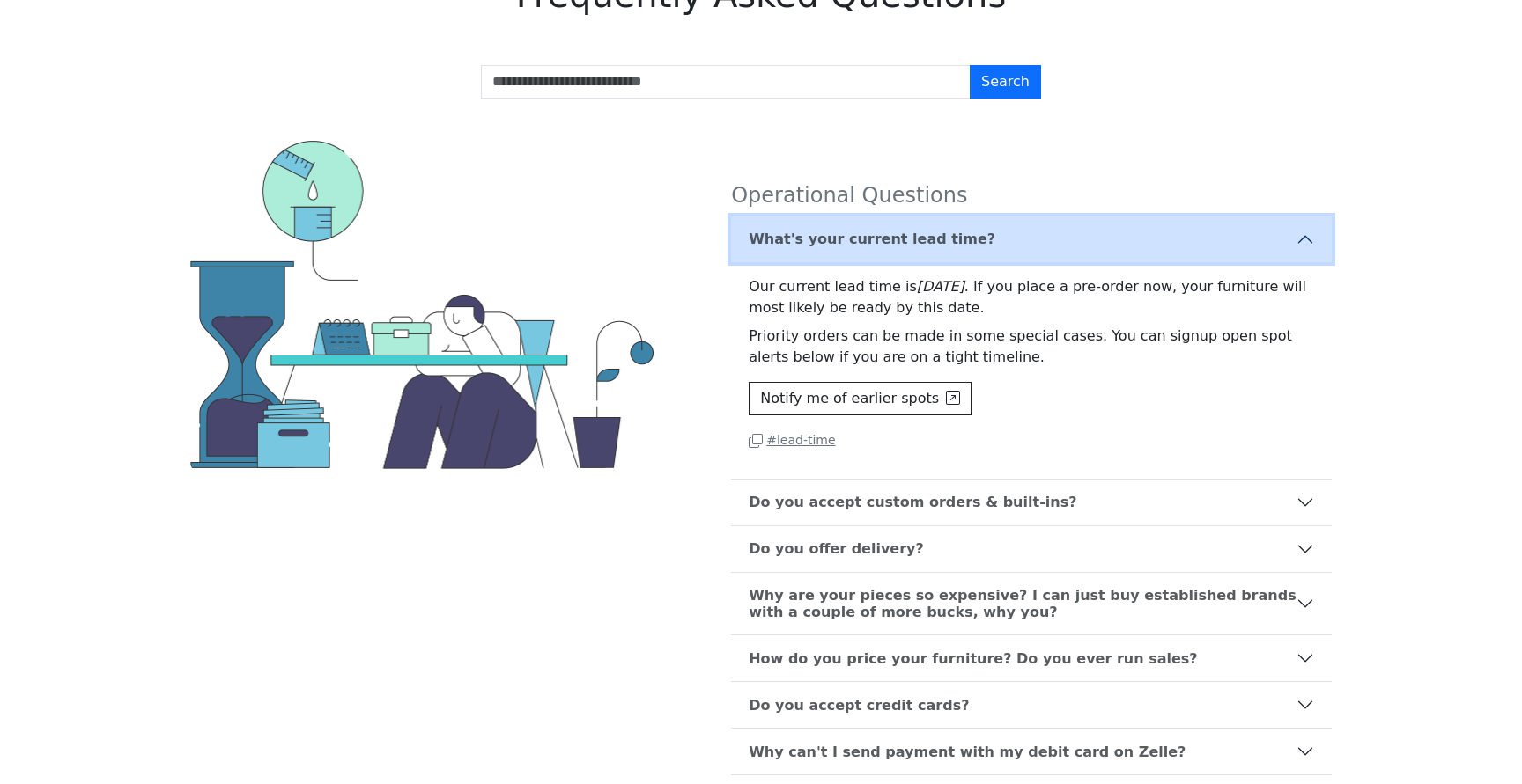
click at [989, 237] on button "What's your current lead time?" at bounding box center [1031, 239] width 600 height 46
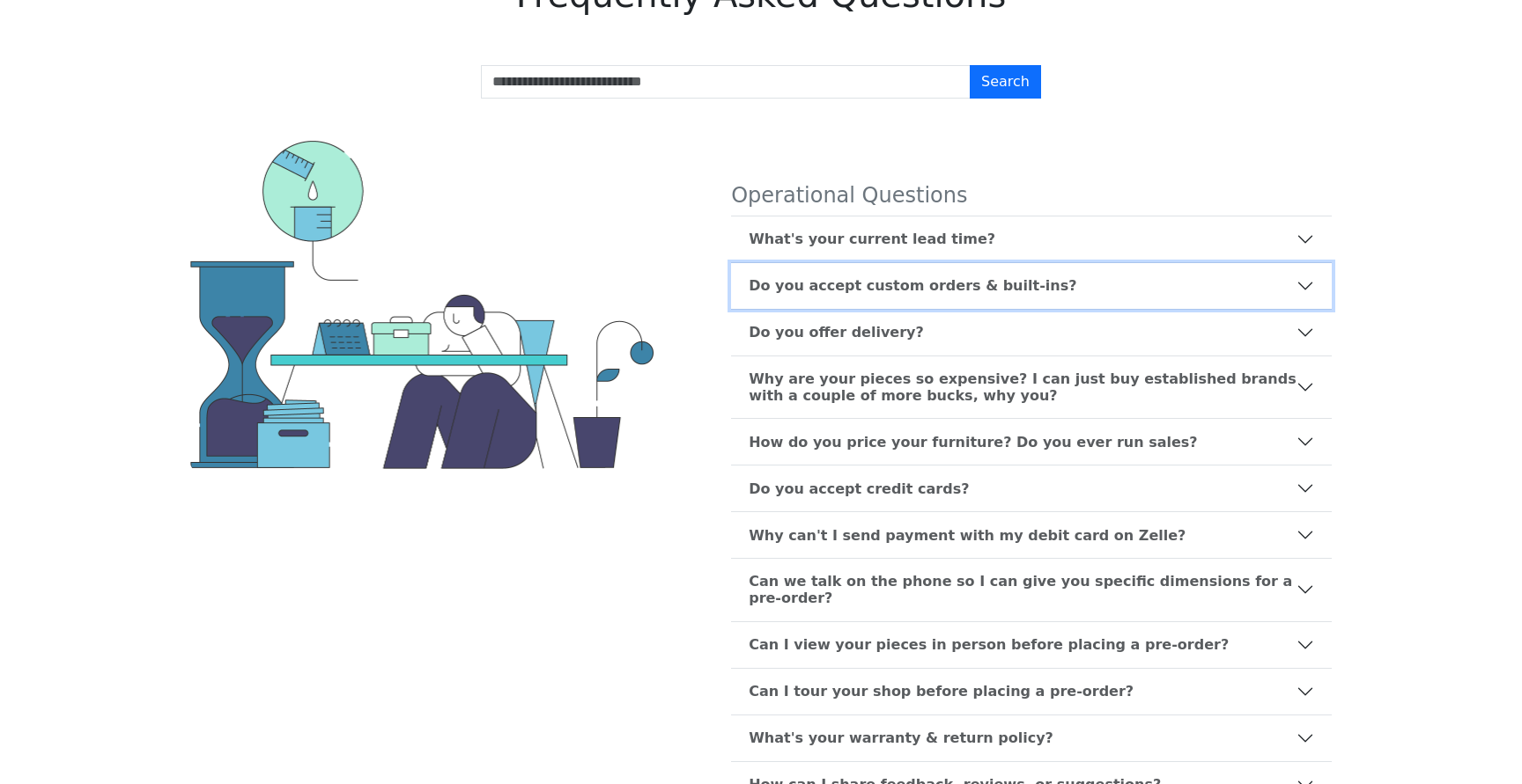
click at [944, 304] on button "Do you accept custom orders & built-ins?" at bounding box center [1031, 286] width 600 height 46
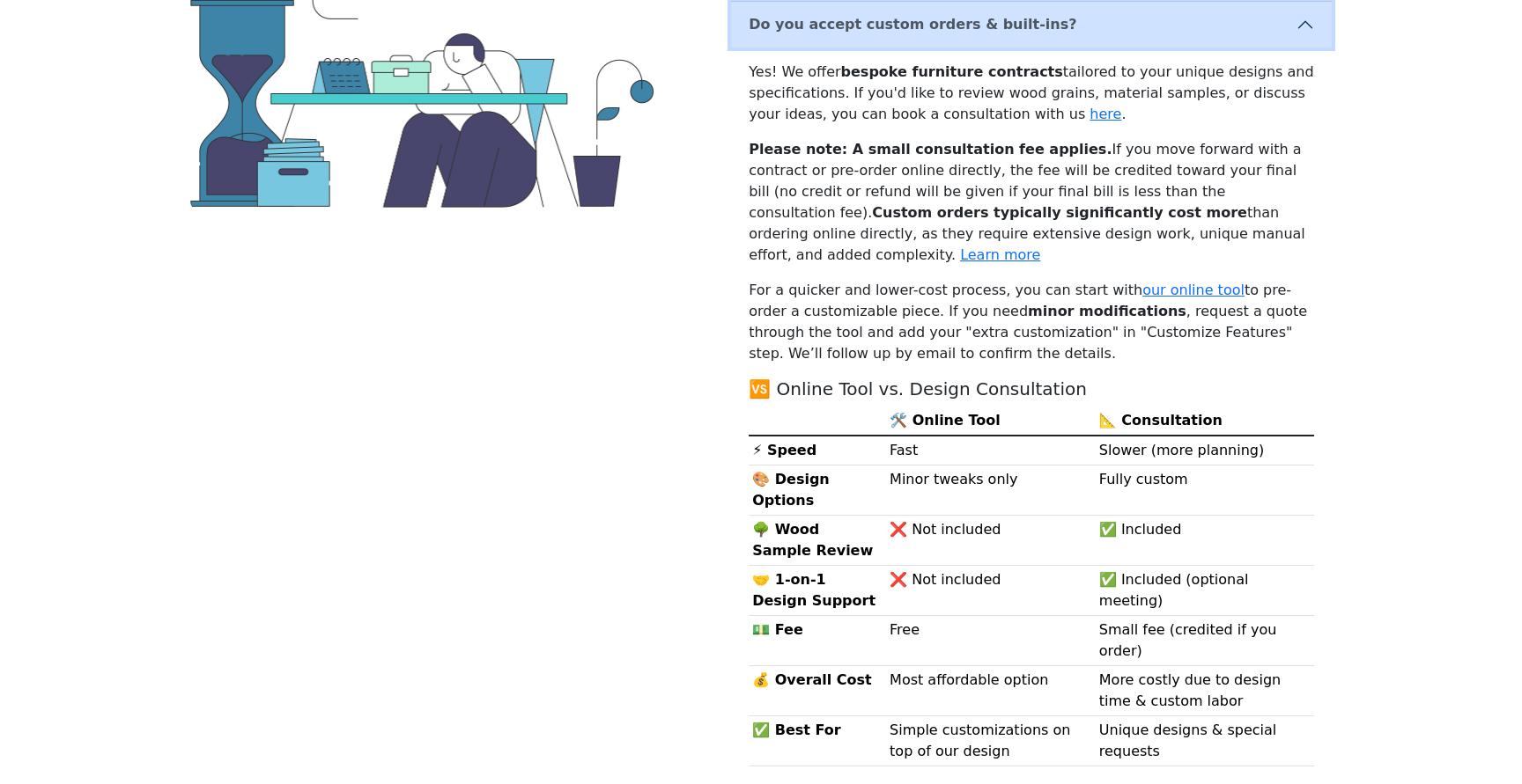
scroll to position [353, 0]
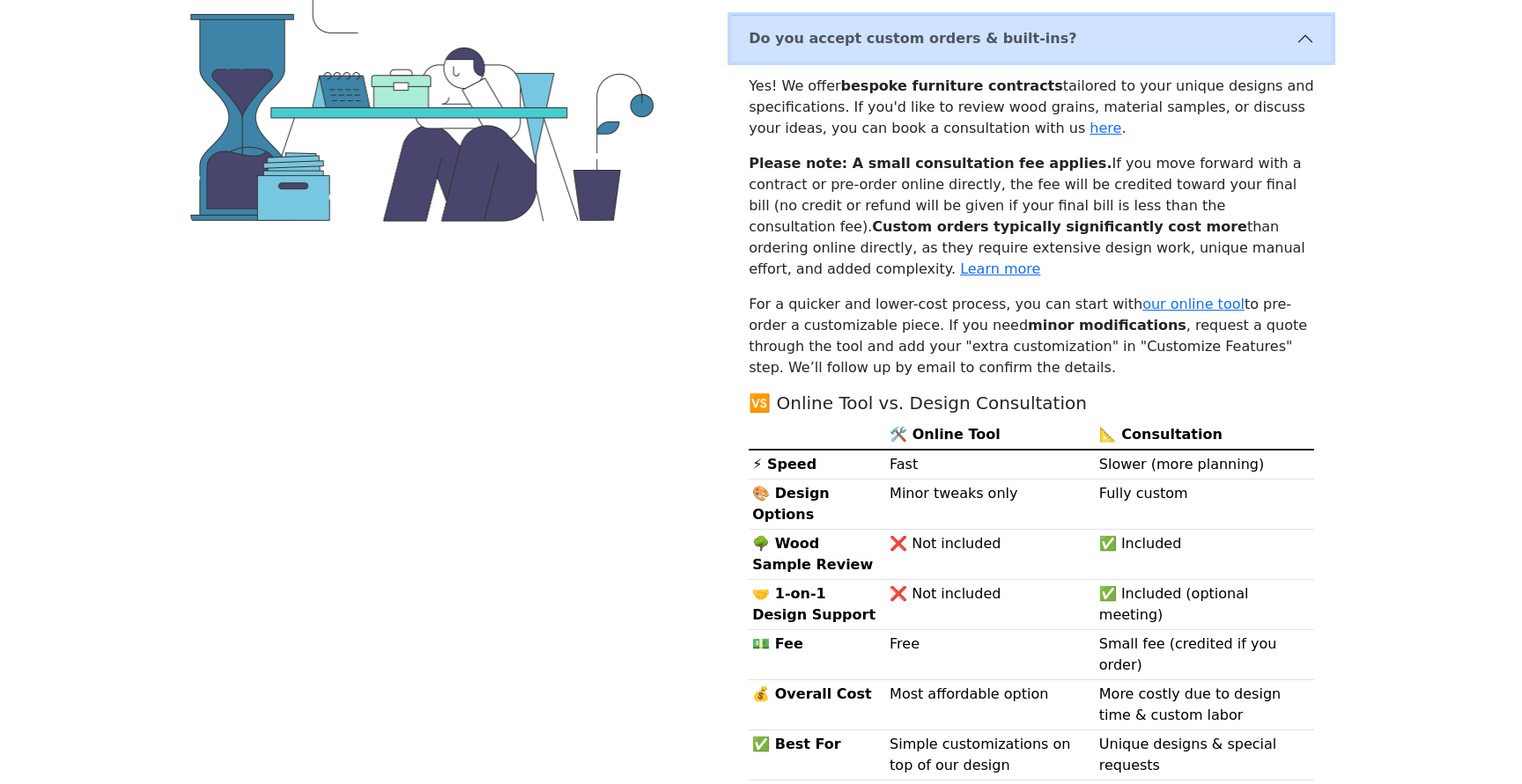
click at [888, 50] on button "Do you accept custom orders & built-ins?" at bounding box center [1031, 39] width 600 height 46
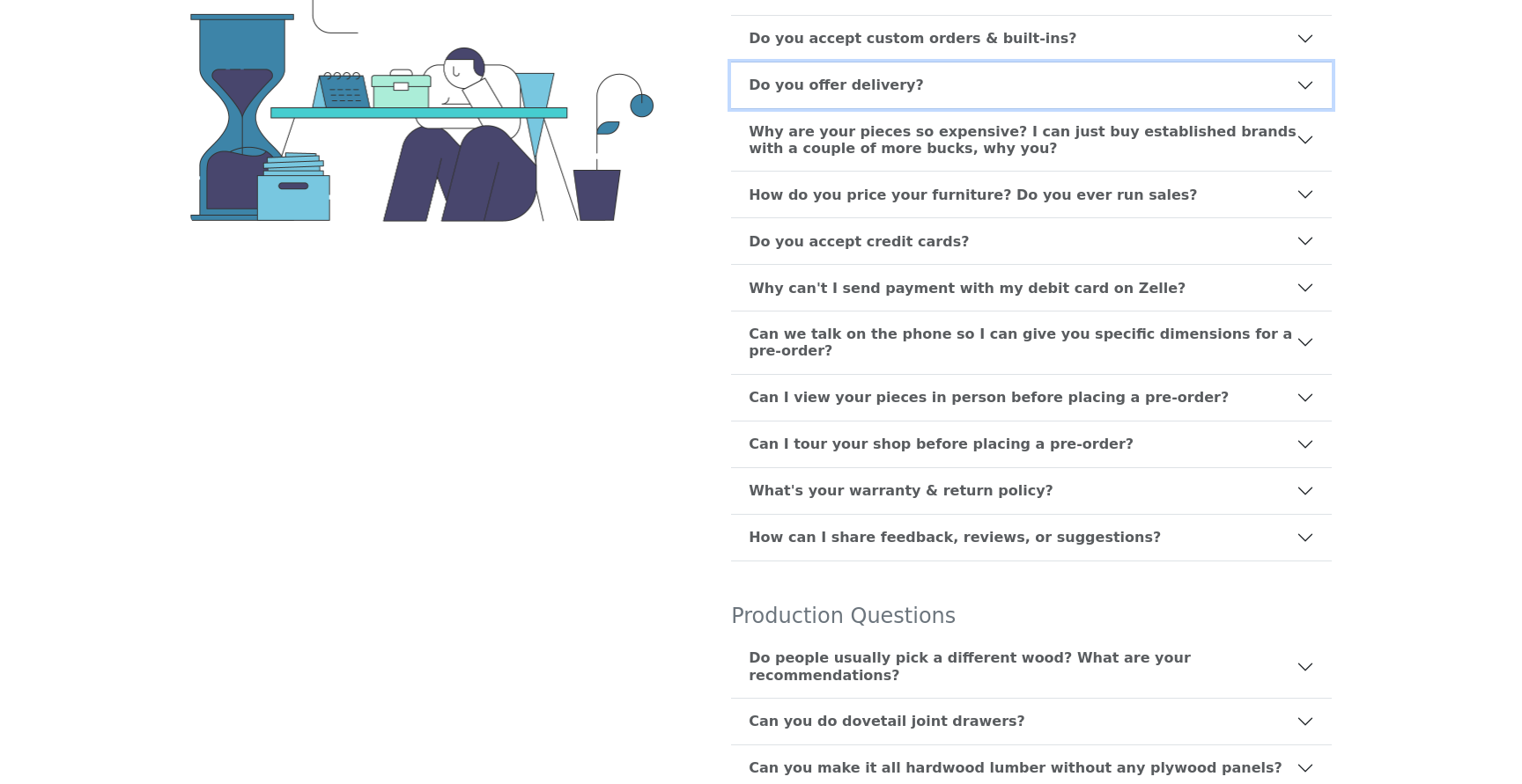
click at [889, 90] on b "Do you offer delivery?" at bounding box center [837, 85] width 175 height 17
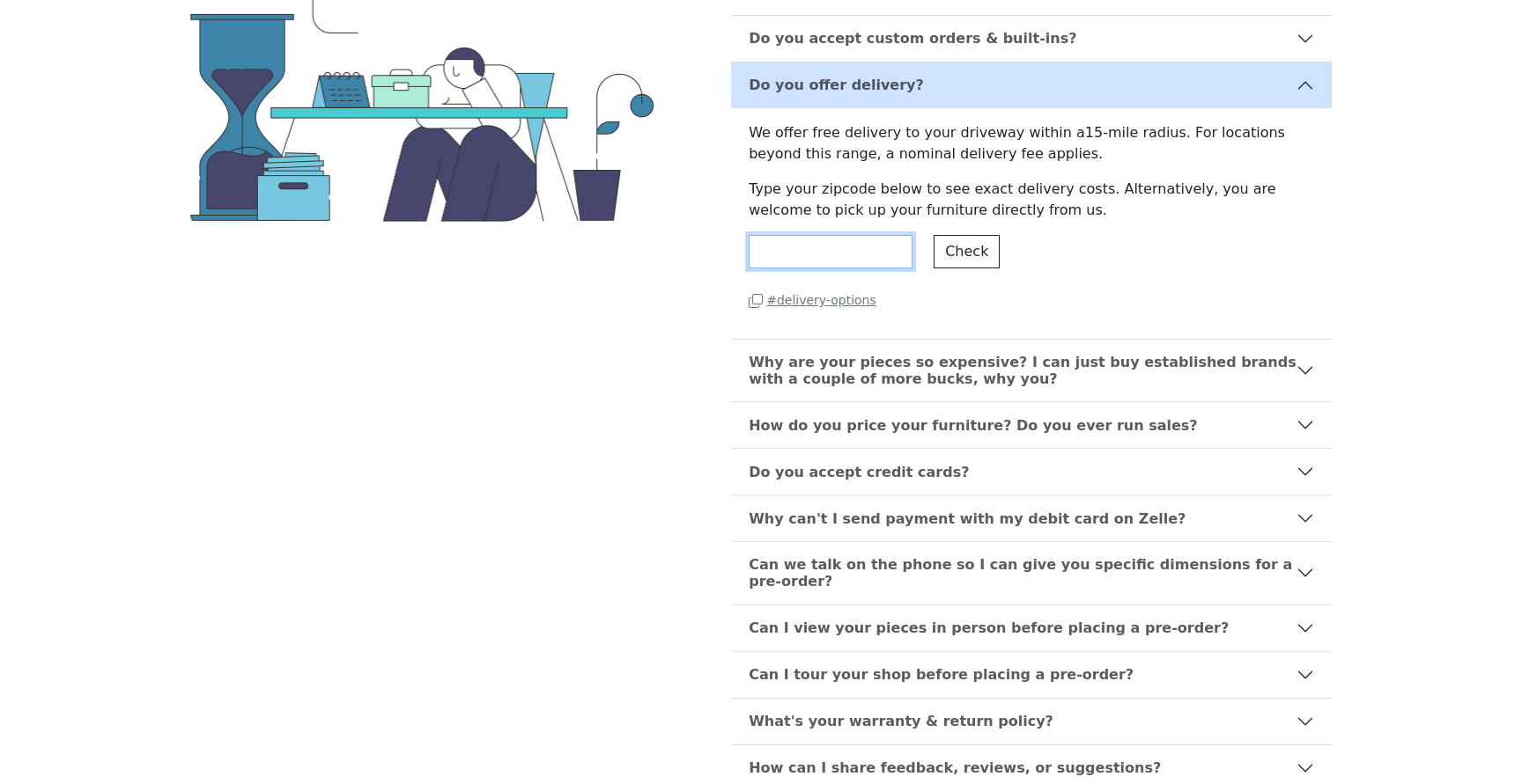
click at [876, 254] on input "*****" at bounding box center [831, 251] width 164 height 33
type input "*****"
click at [976, 250] on button "Check" at bounding box center [966, 251] width 66 height 33
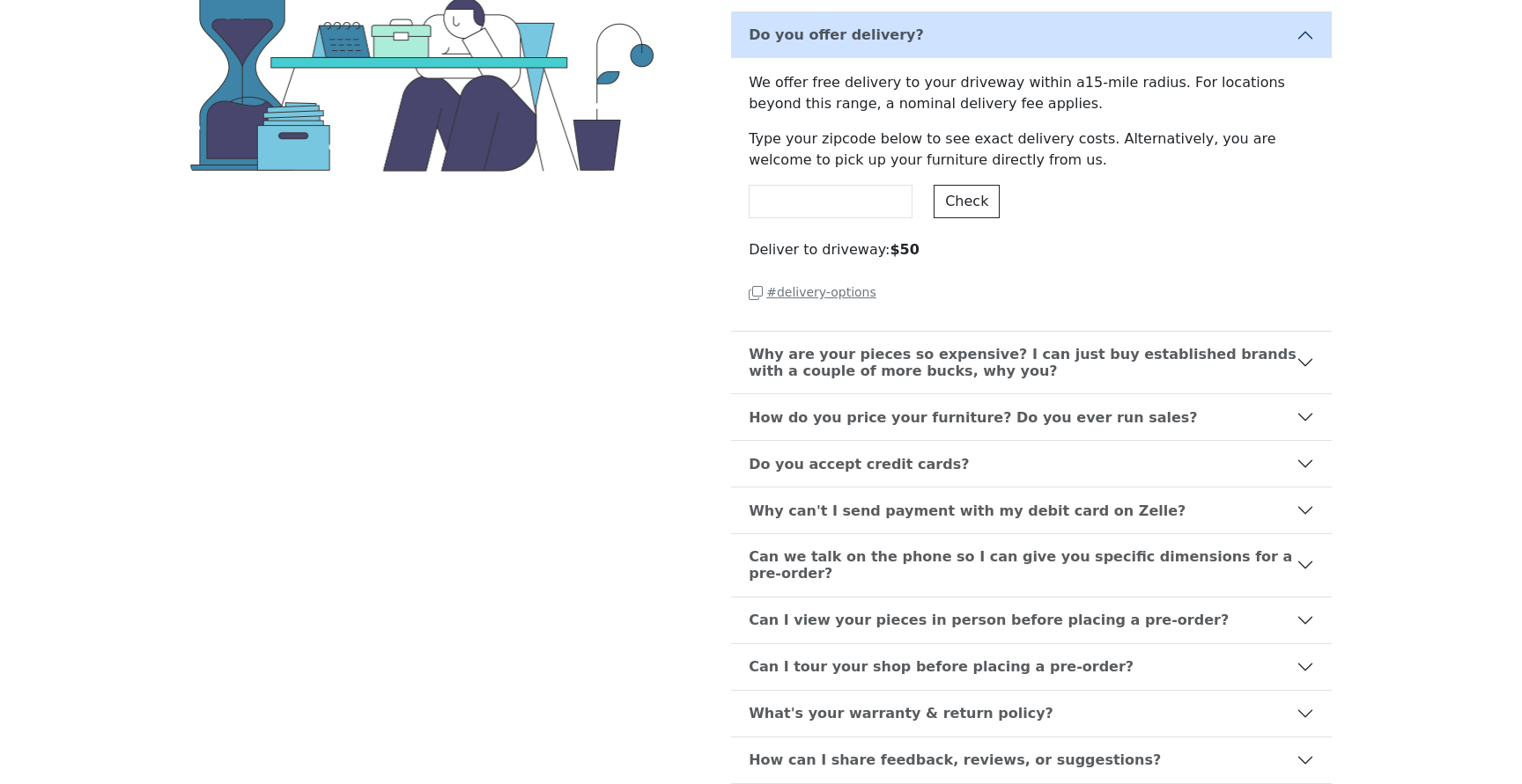
scroll to position [405, 0]
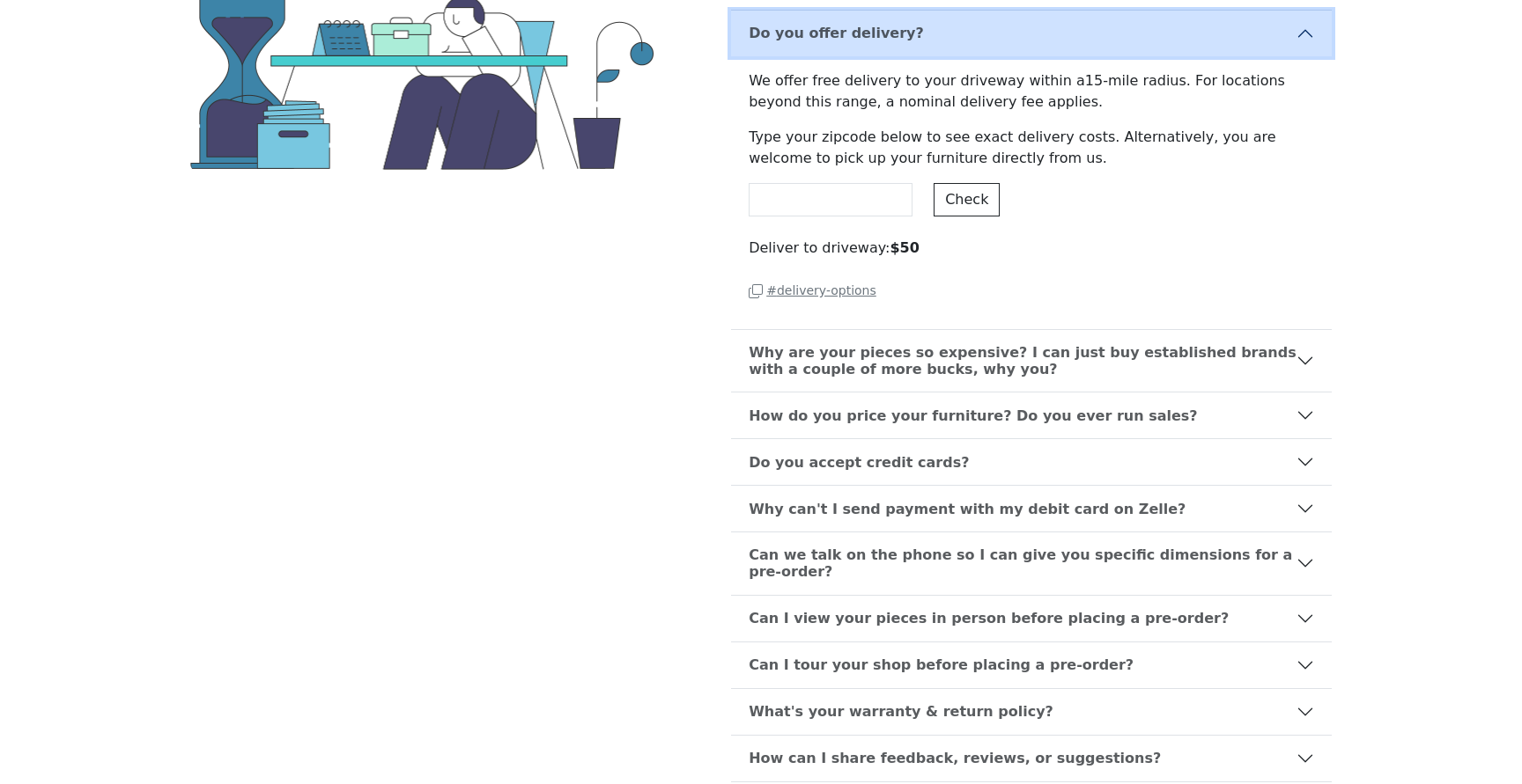
click at [994, 33] on button "Do you offer delivery?" at bounding box center [1031, 33] width 600 height 46
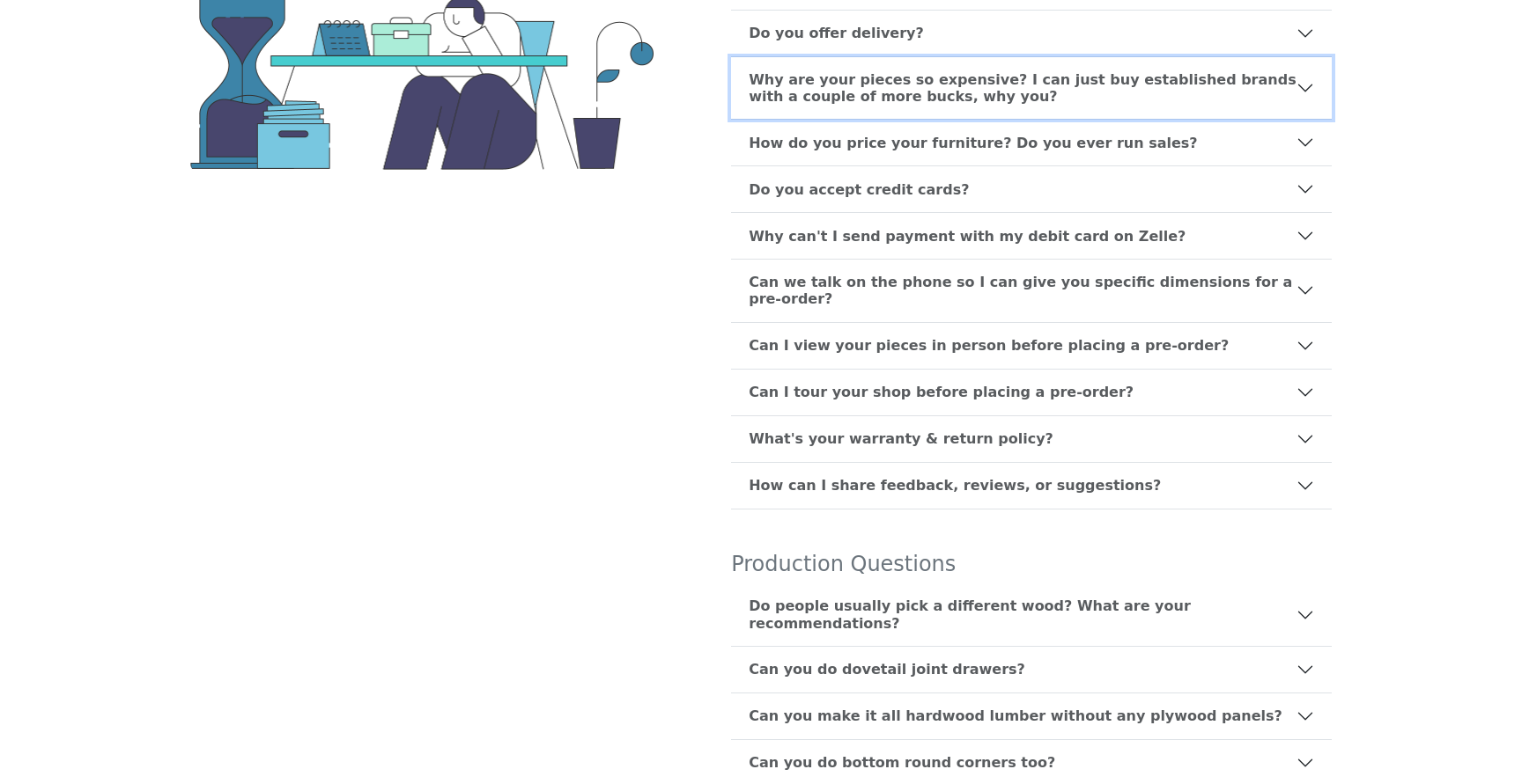
click at [1001, 84] on b "Why are your pieces so expensive? I can just buy established brands with a coup…" at bounding box center [1023, 88] width 548 height 33
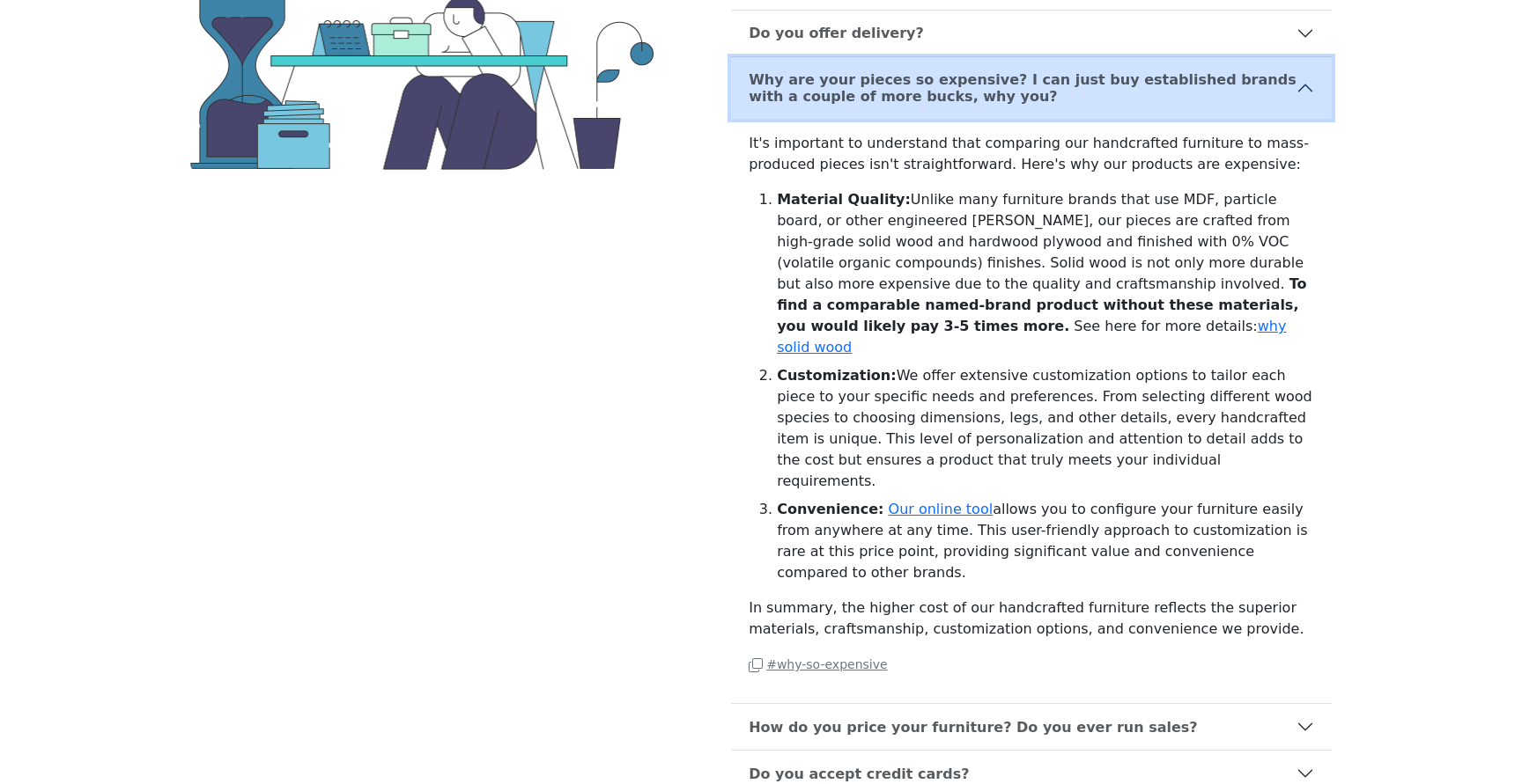
click at [999, 84] on b "Why are your pieces so expensive? I can just buy established brands with a coup…" at bounding box center [1023, 88] width 548 height 33
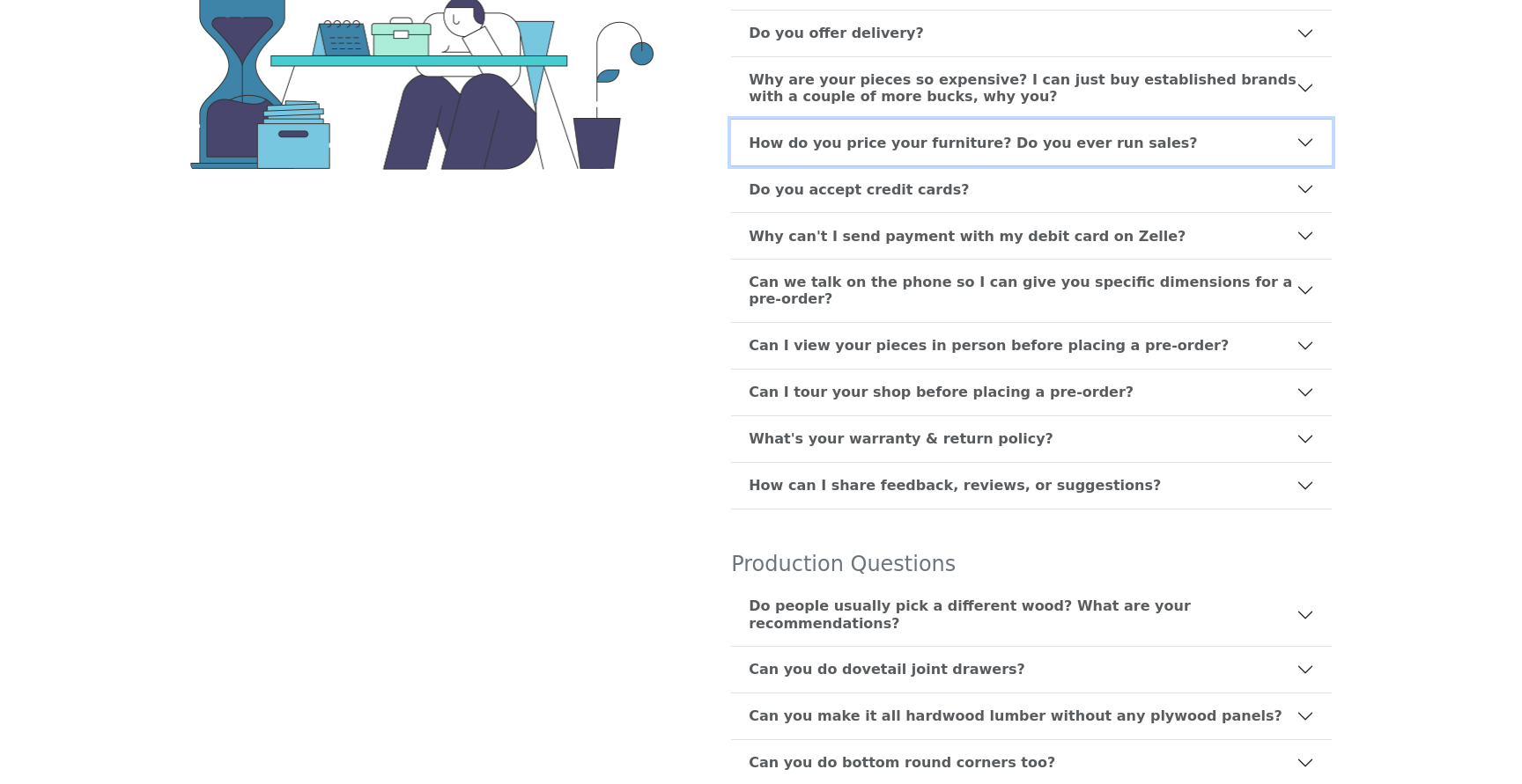
click at [978, 148] on b "How do you price your furniture? Do you ever run sales?" at bounding box center [973, 143] width 448 height 17
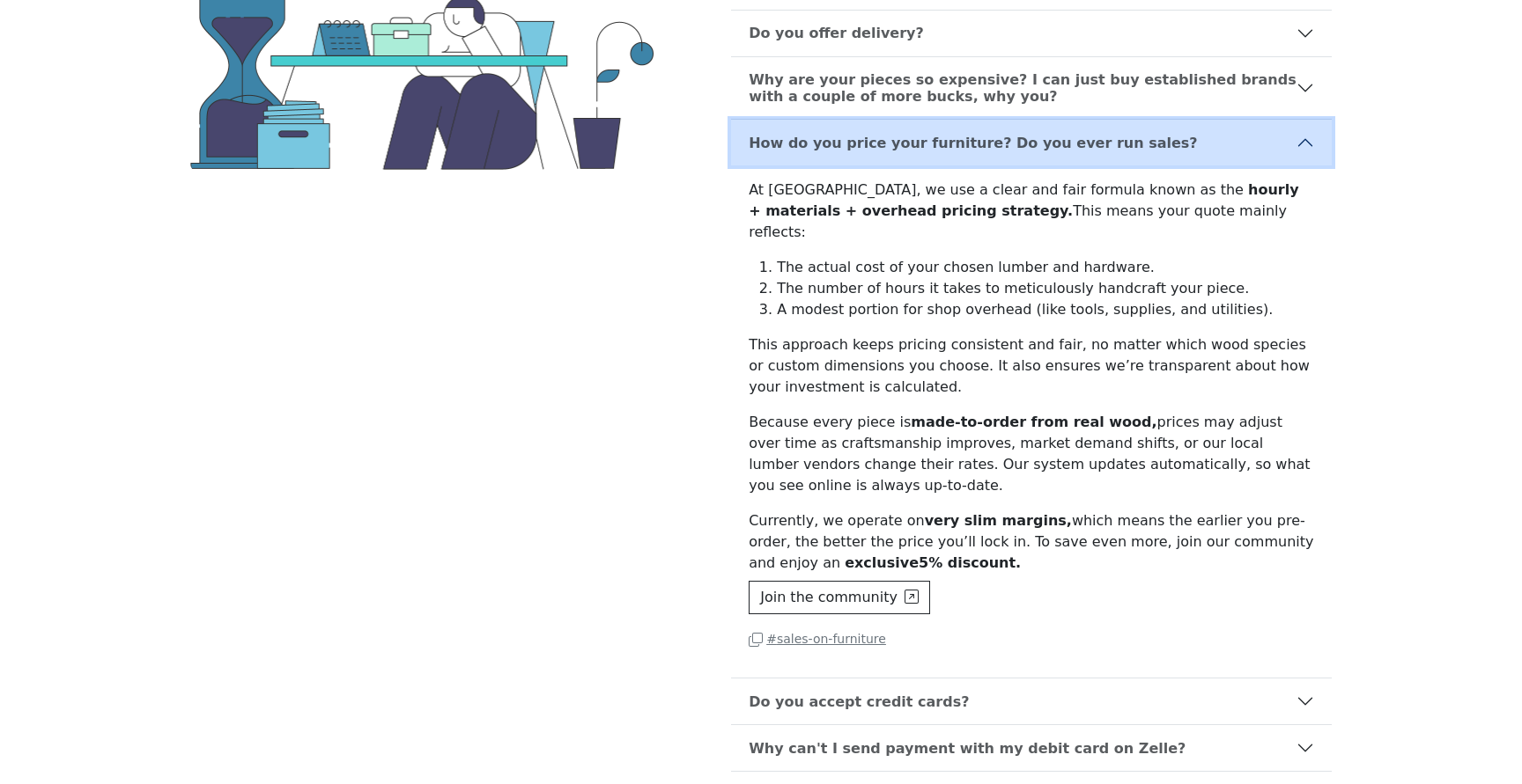
click at [978, 148] on b "How do you price your furniture? Do you ever run sales?" at bounding box center [973, 143] width 448 height 17
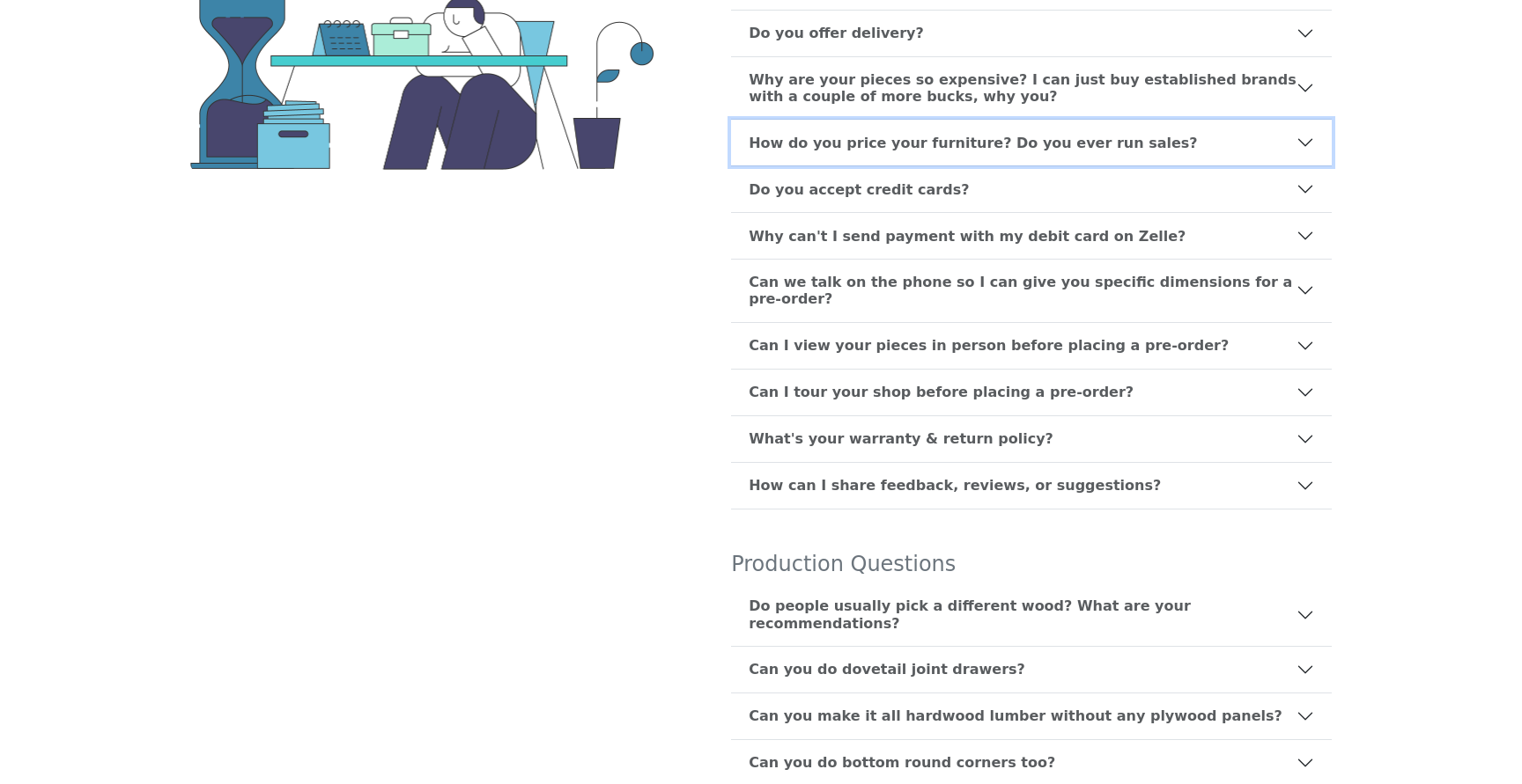
scroll to position [0, 0]
